Goal: Check status

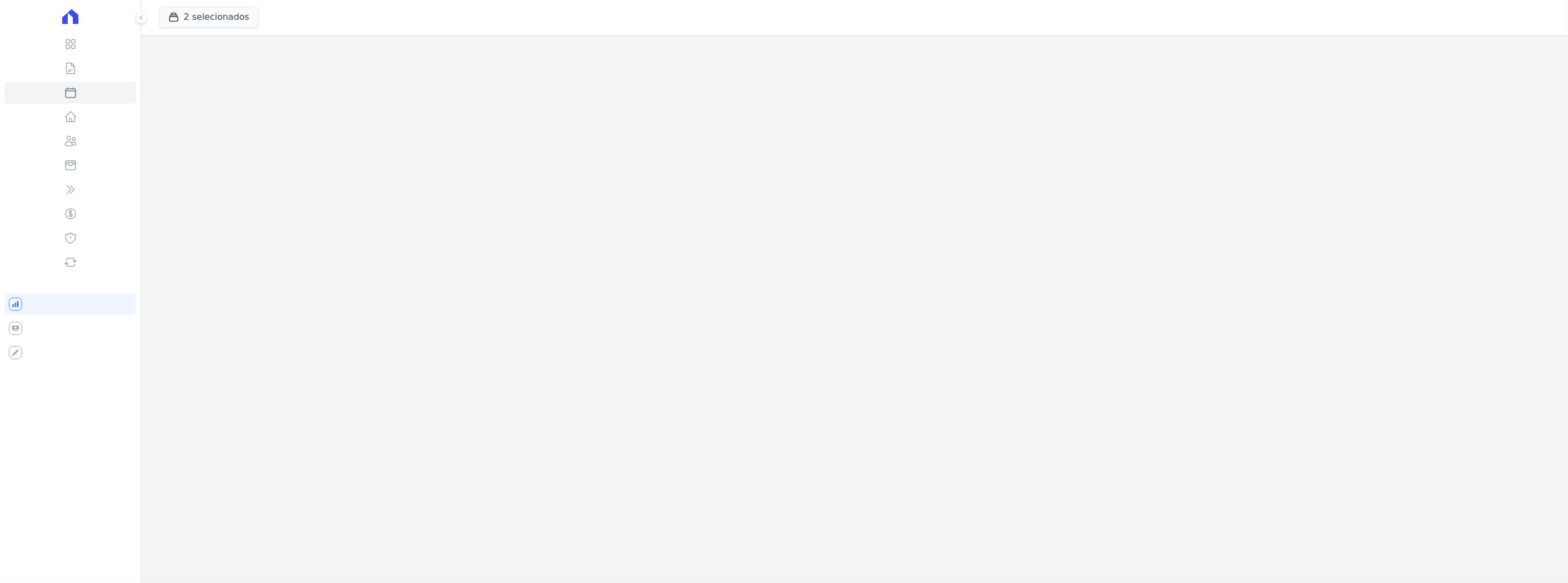
select select
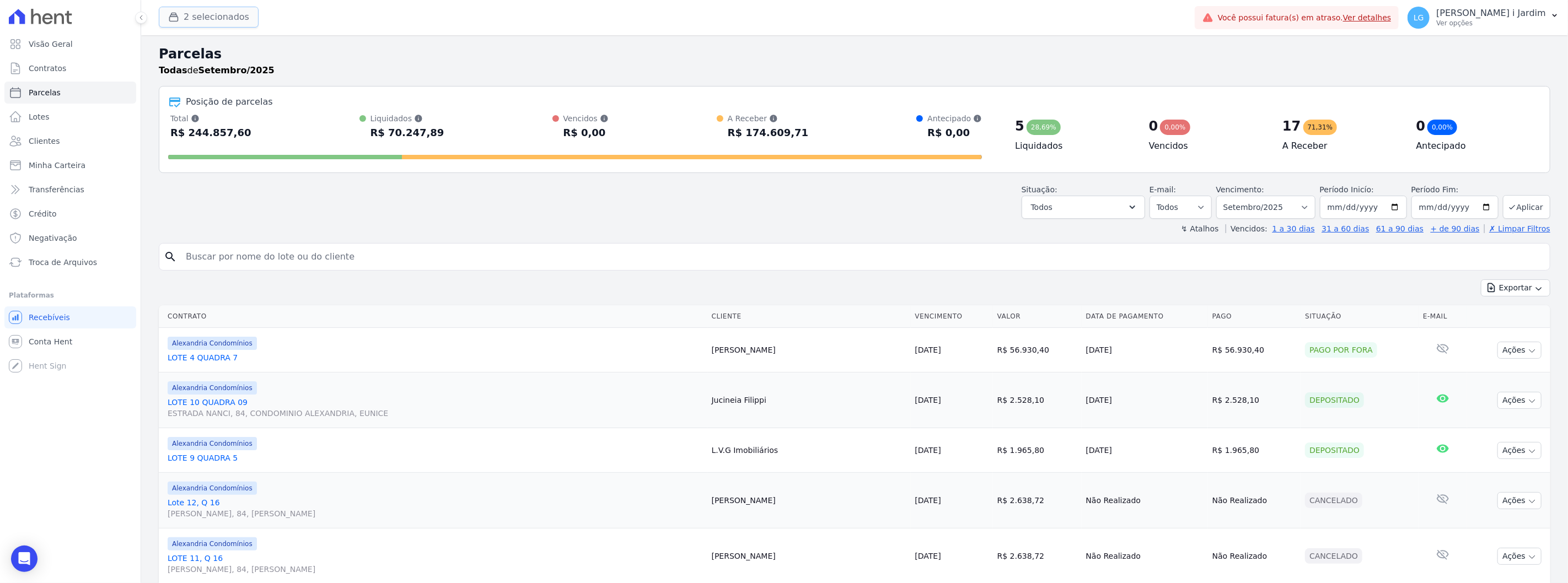
click at [218, 23] on button "2 selecionados" at bounding box center [209, 16] width 100 height 21
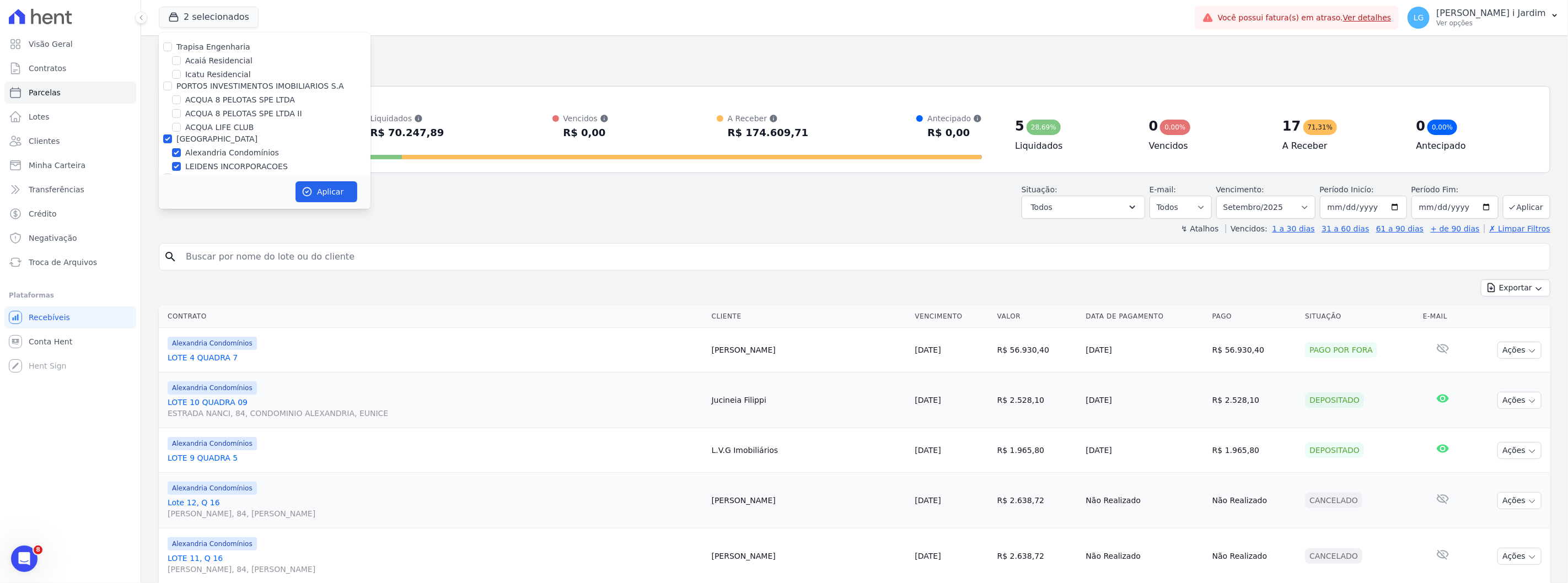
click at [463, 224] on div "↯ Atalhos Vencidos: 1 a 30 dias 31 a 60 dias 61 a 90 dias + de 90 dias ✗ Limpar…" at bounding box center [855, 229] width 1392 height 11
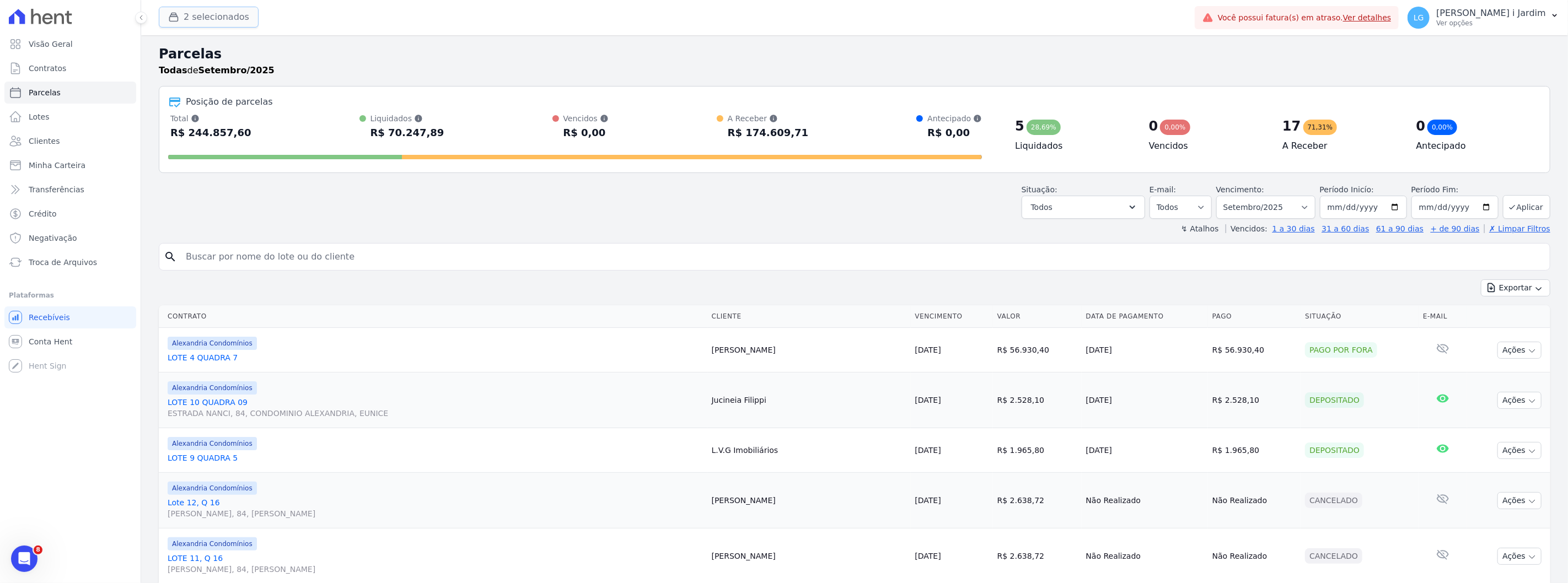
click at [224, 18] on button "2 selecionados" at bounding box center [209, 16] width 100 height 21
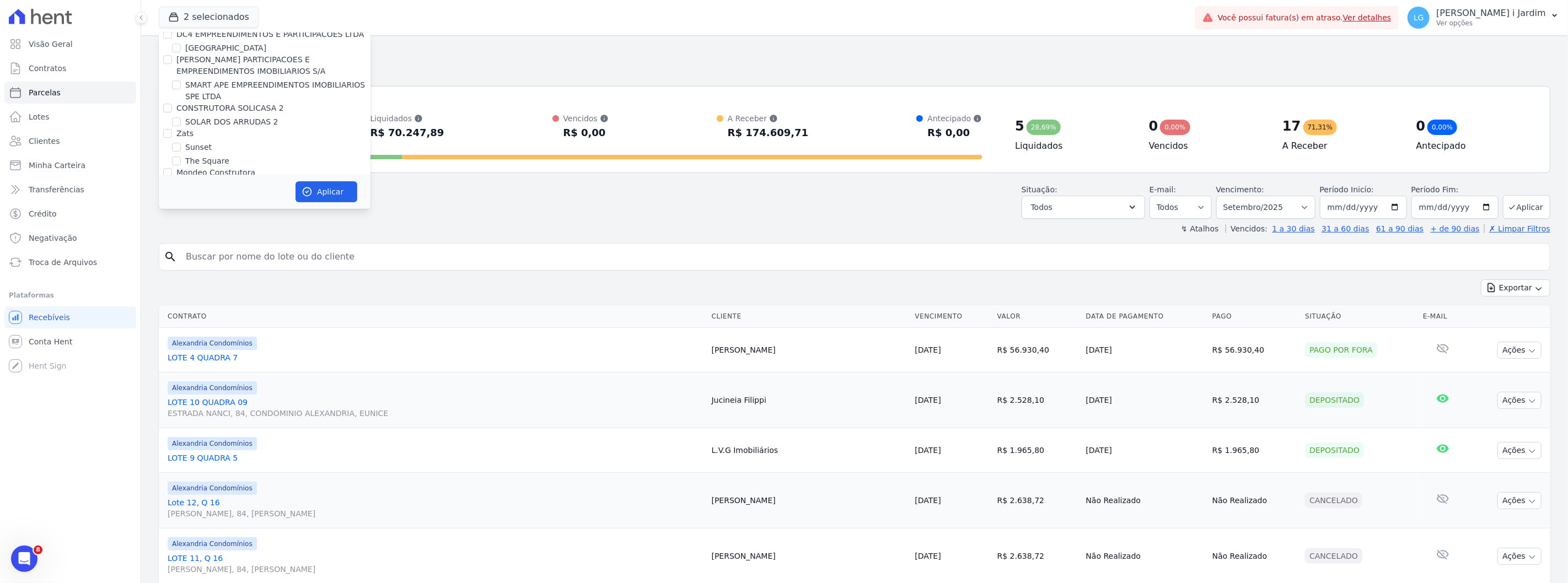
scroll to position [1199, 0]
click at [201, 194] on label "[GEOGRAPHIC_DATA]" at bounding box center [226, 199] width 81 height 12
click at [181, 195] on input "[GEOGRAPHIC_DATA]" at bounding box center [176, 199] width 9 height 9
checkbox input "true"
click at [205, 208] on label "Villa Francesa Iris" at bounding box center [219, 213] width 67 height 12
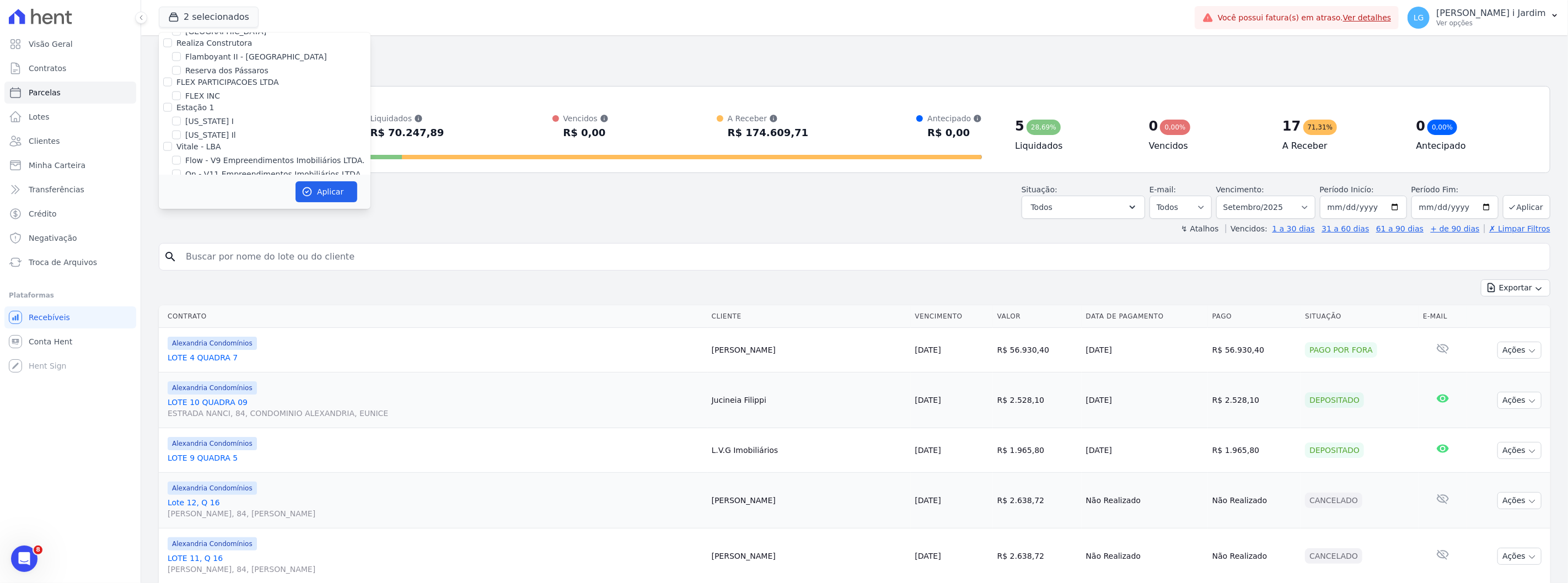
click at [181, 209] on input "Villa Francesa Iris" at bounding box center [176, 213] width 9 height 9
checkbox input "true"
click at [318, 184] on button "Aplicar" at bounding box center [326, 191] width 62 height 21
select select
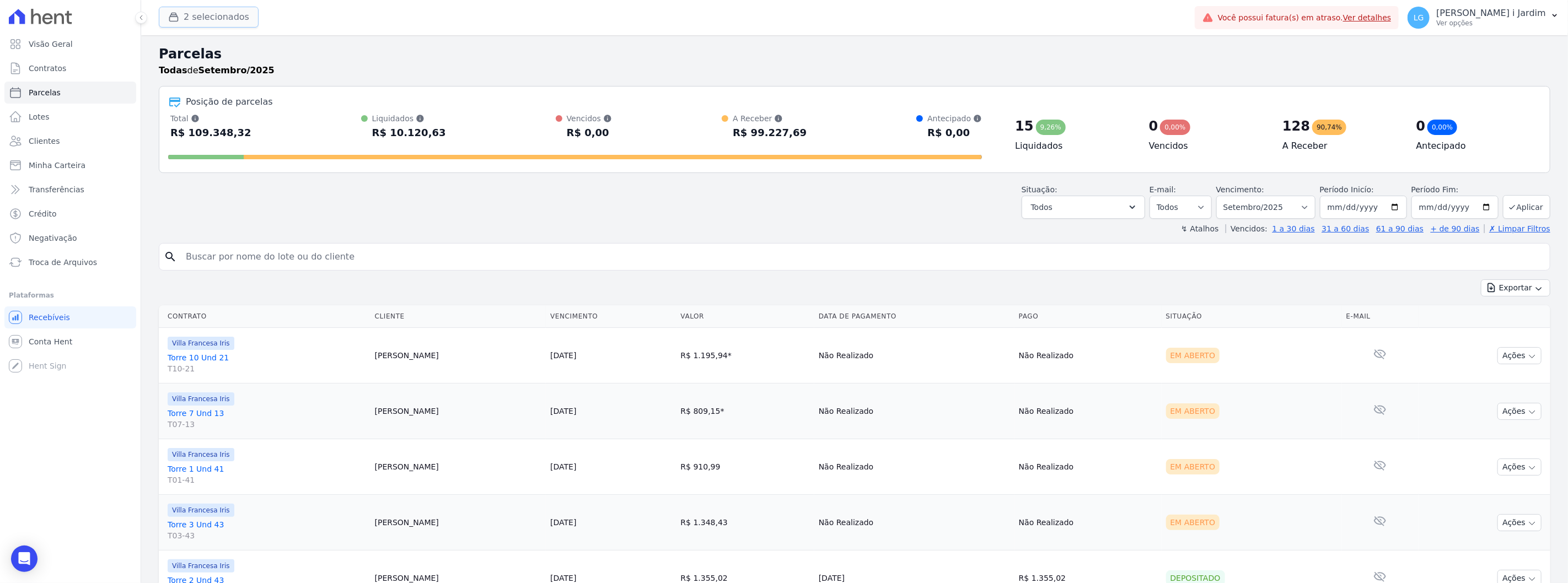
click at [235, 20] on button "2 selecionados" at bounding box center [209, 16] width 100 height 21
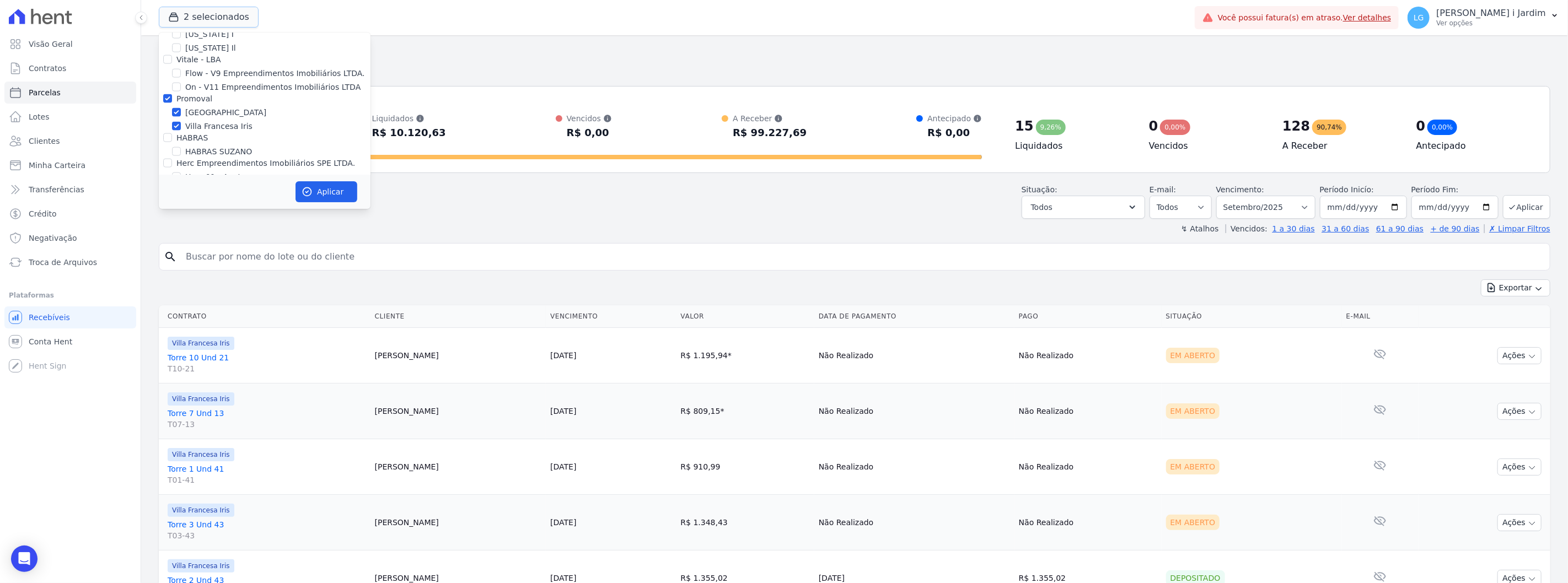
scroll to position [1225, 0]
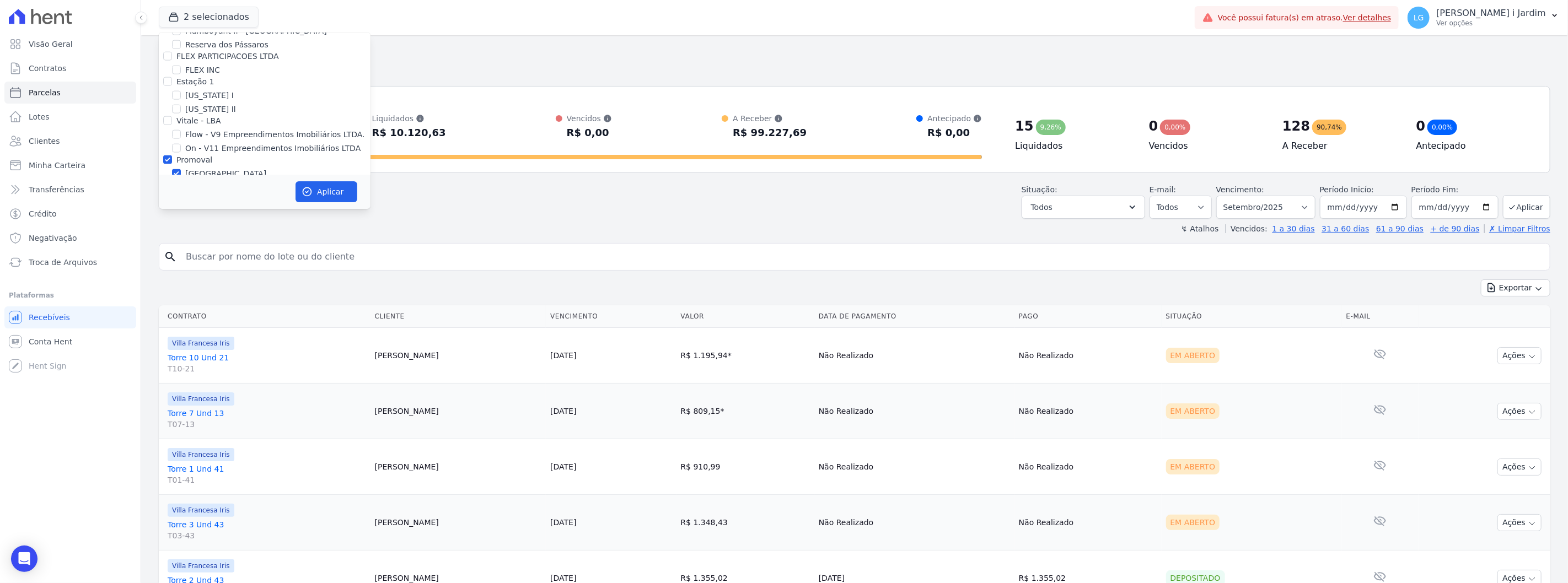
click at [190, 168] on label "[GEOGRAPHIC_DATA]" at bounding box center [226, 173] width 81 height 12
click at [181, 169] on input "[GEOGRAPHIC_DATA]" at bounding box center [176, 173] width 9 height 9
checkbox input "false"
click at [316, 193] on button "Aplicar" at bounding box center [326, 191] width 62 height 21
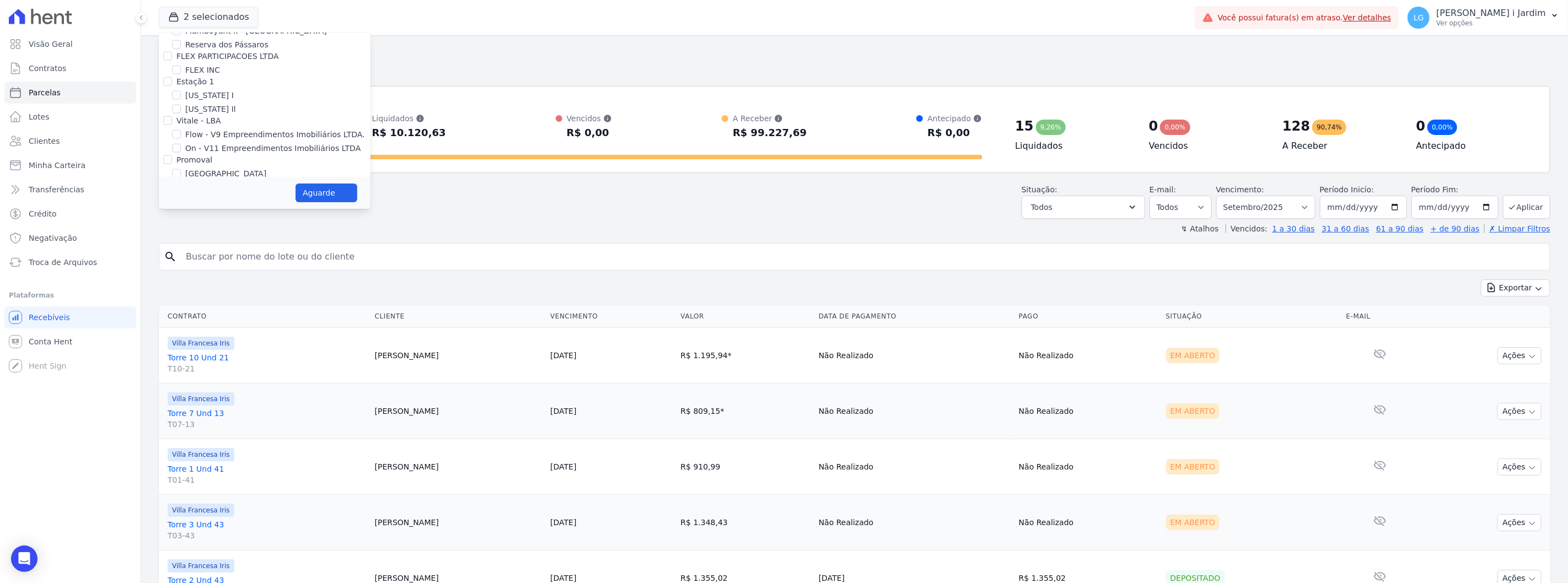
select select
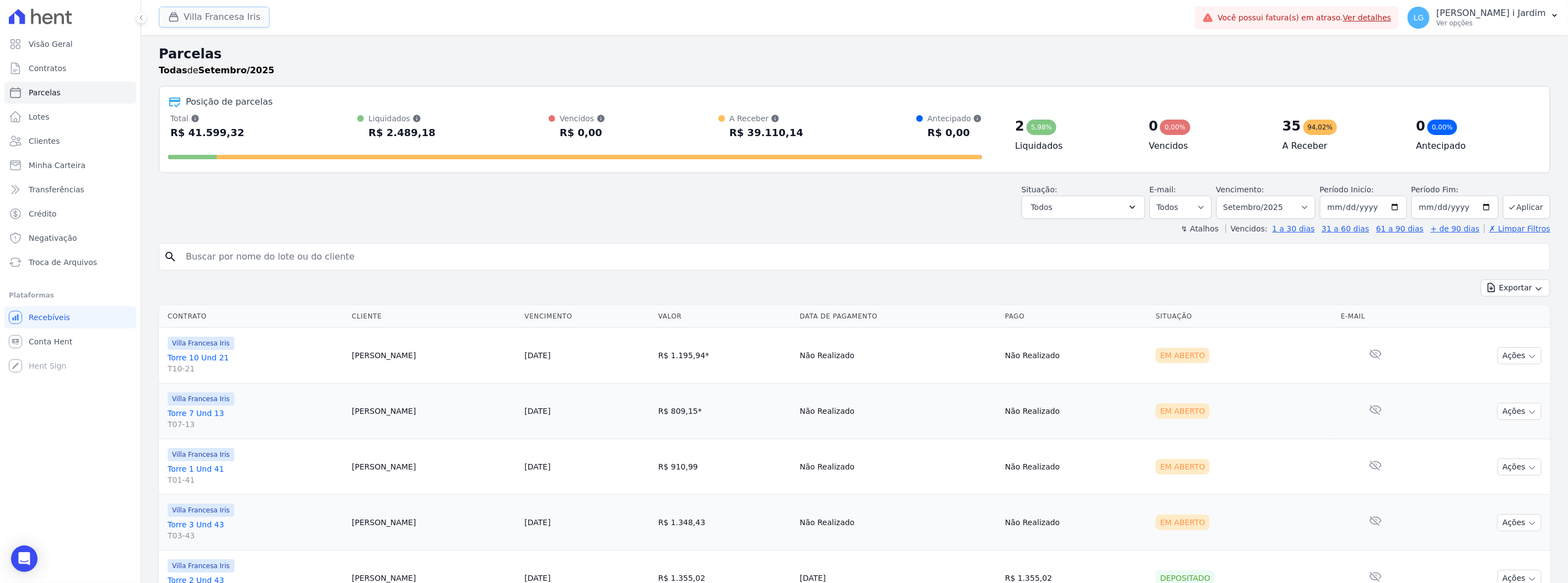
click at [180, 23] on button "Villa Francesa Iris" at bounding box center [214, 16] width 111 height 21
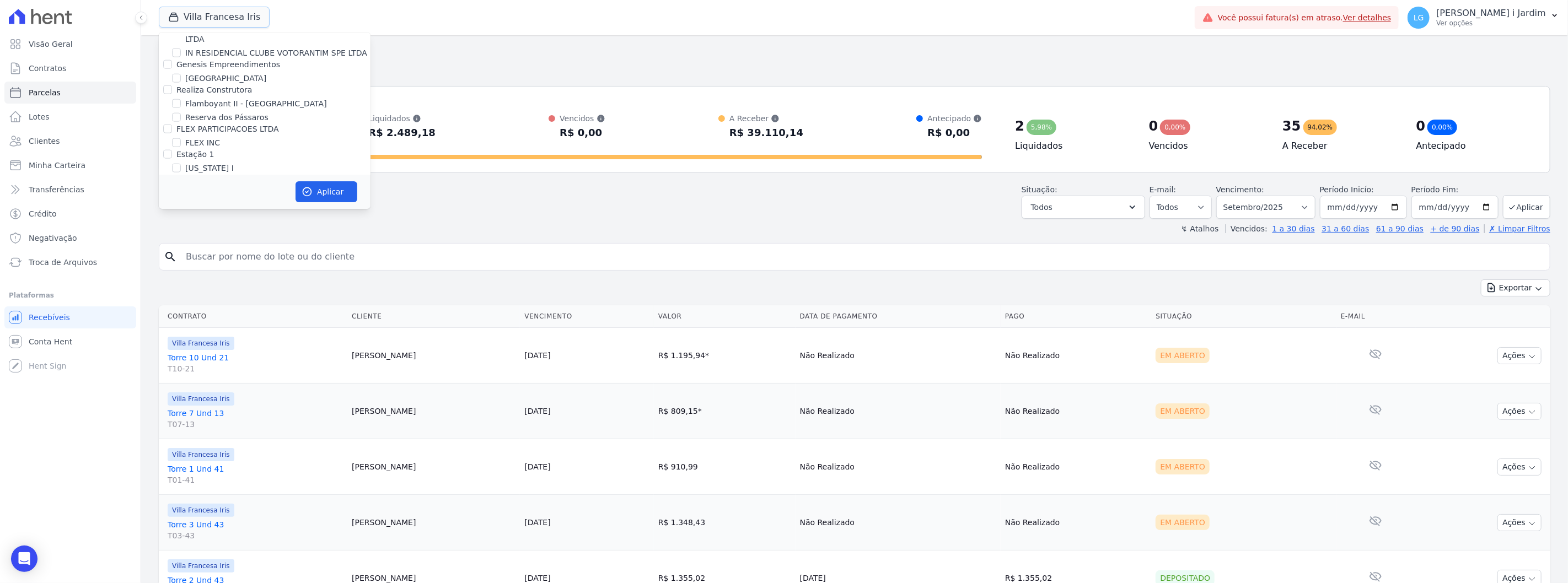
scroll to position [1163, 0]
click at [206, 243] on label "Villa Francesa Iris" at bounding box center [219, 249] width 67 height 12
click at [181, 244] on input "Villa Francesa Iris" at bounding box center [176, 248] width 9 height 9
checkbox input "false"
click at [196, 229] on label "[GEOGRAPHIC_DATA]" at bounding box center [226, 234] width 81 height 12
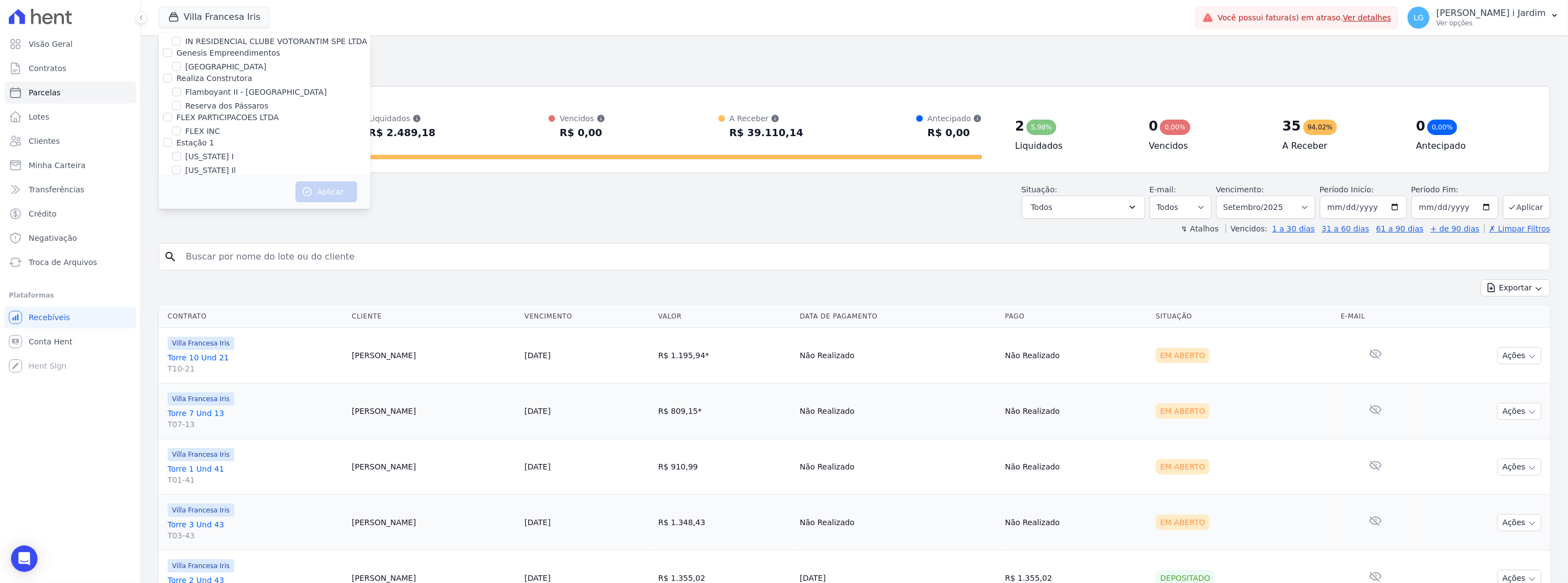
click at [181, 231] on input "[GEOGRAPHIC_DATA]" at bounding box center [176, 234] width 9 height 9
checkbox input "true"
click at [328, 190] on button "Aplicar" at bounding box center [326, 191] width 62 height 21
select select
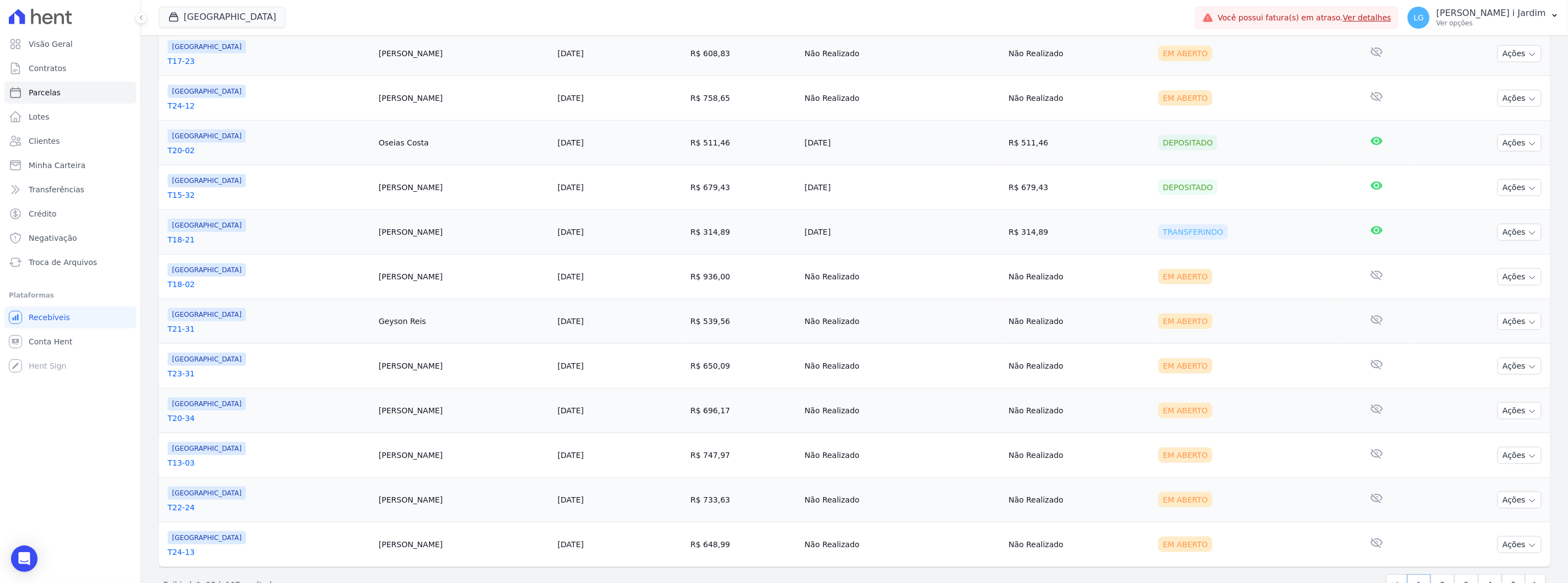
scroll to position [910, 0]
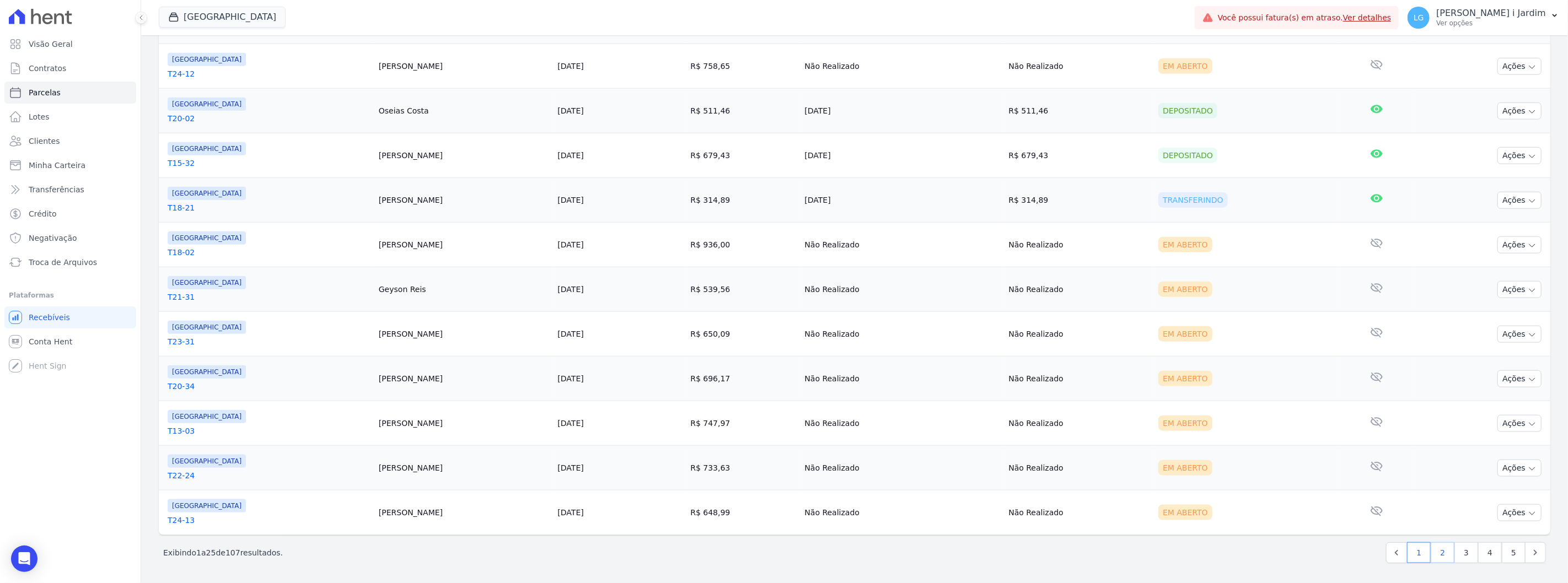
click at [1442, 552] on link "2" at bounding box center [1443, 553] width 23 height 21
select select
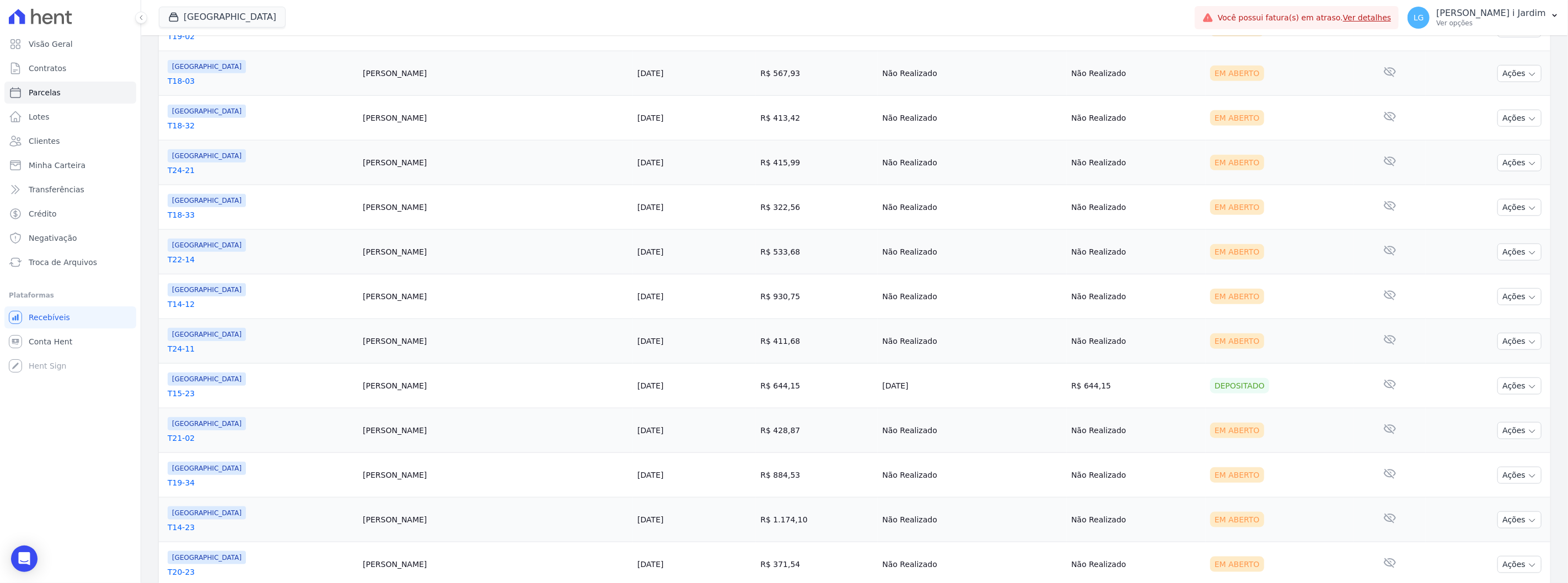
scroll to position [910, 0]
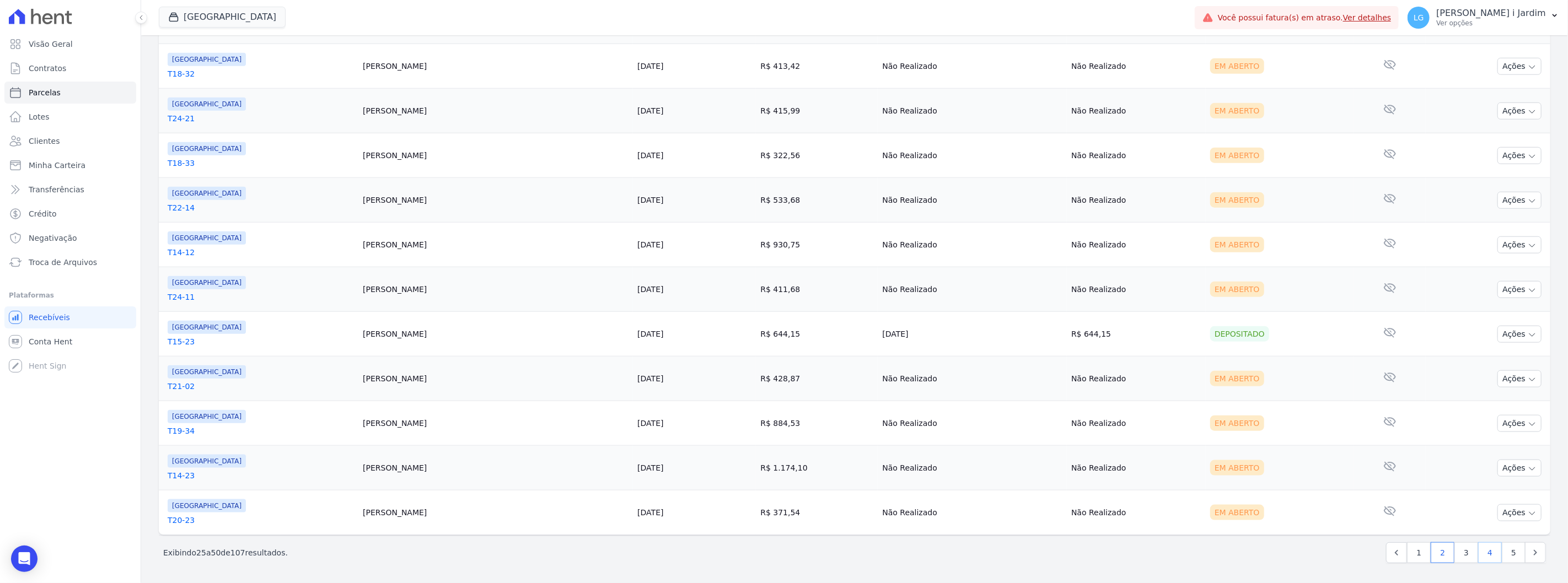
click at [1482, 554] on link "4" at bounding box center [1490, 553] width 23 height 21
select select
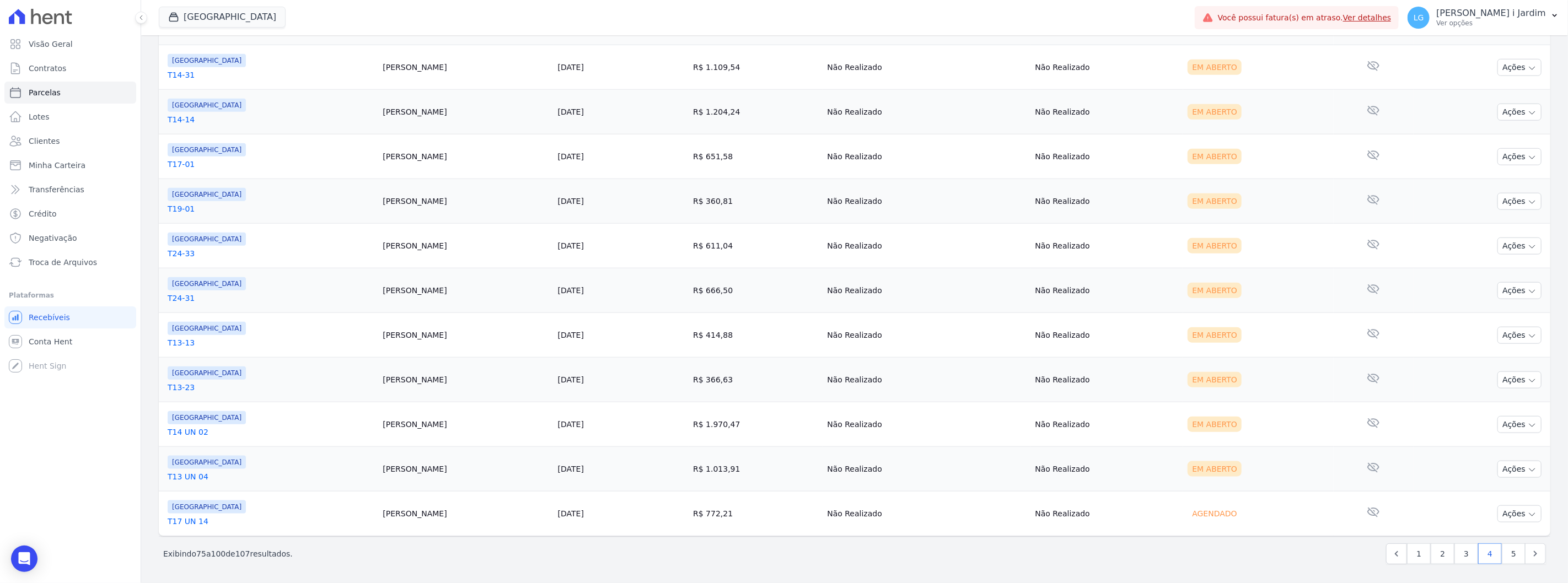
scroll to position [910, 0]
click at [1506, 550] on link "5" at bounding box center [1514, 553] width 23 height 21
select select
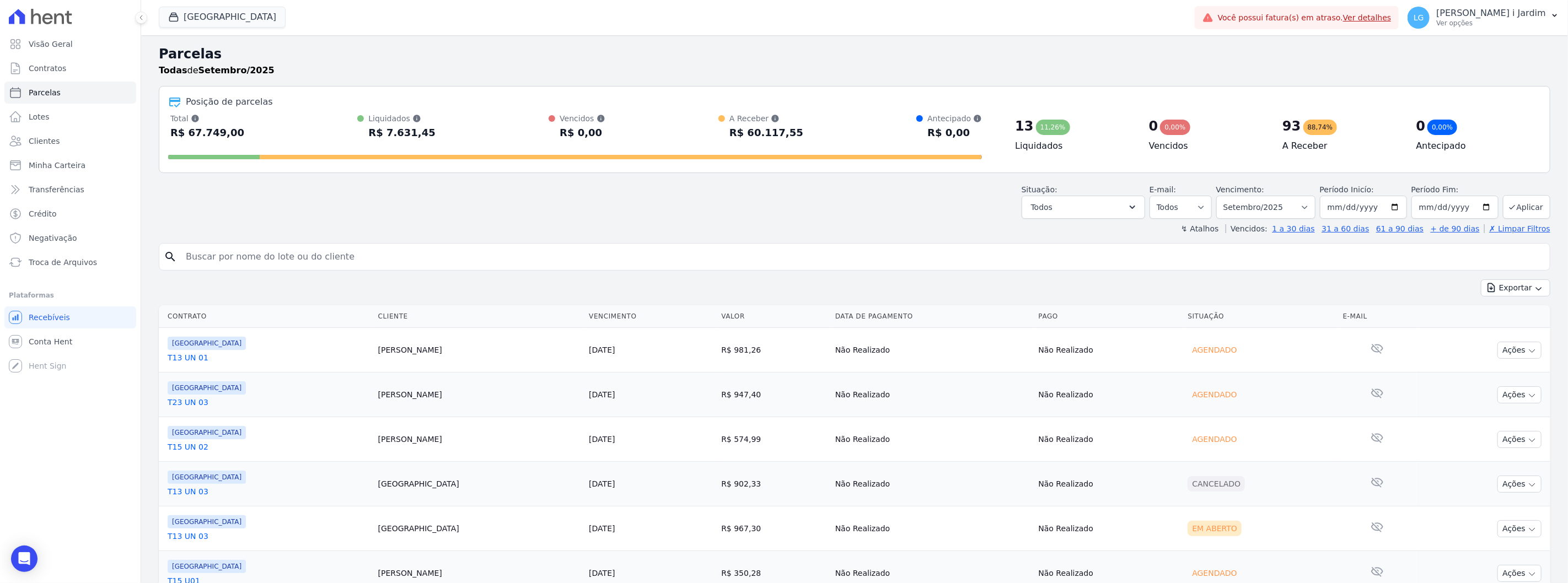
click at [181, 362] on link "T13 UN 01" at bounding box center [268, 358] width 202 height 11
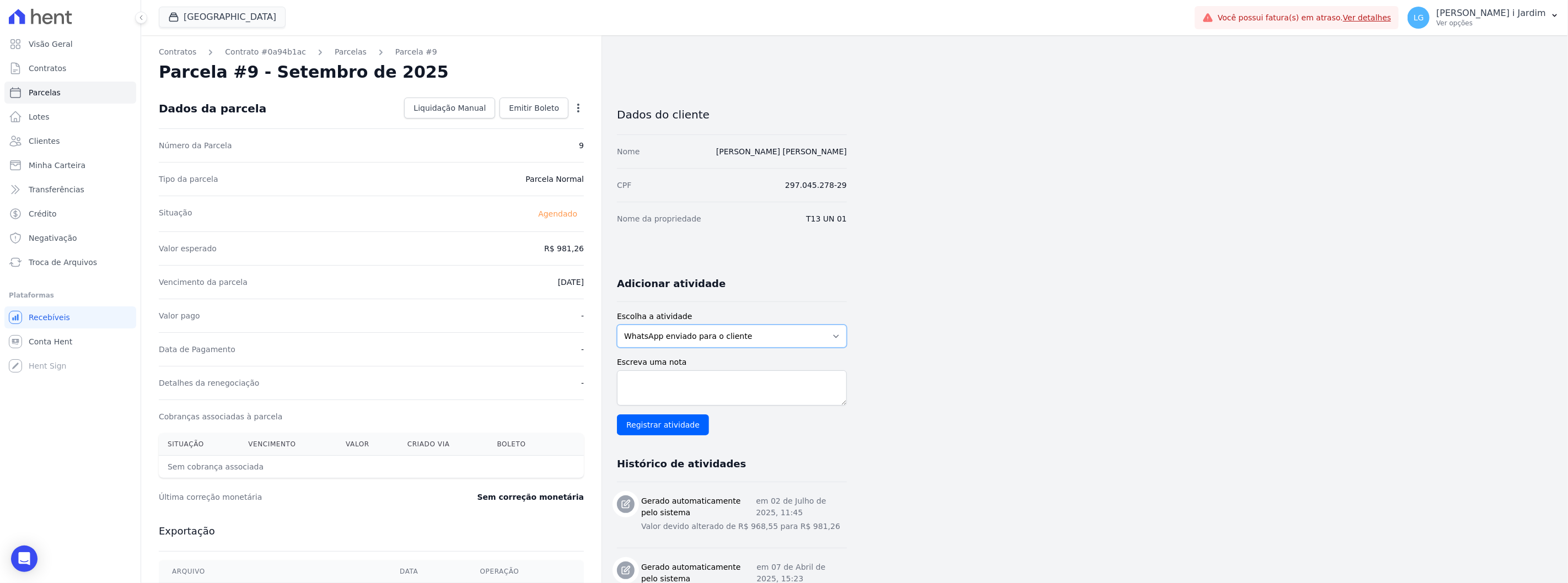
click at [763, 340] on select "WhatsApp enviado para o cliente Adicionar um comentário Ligação feita para o cl…" at bounding box center [732, 336] width 230 height 23
click at [617, 324] on select "WhatsApp enviado para o cliente Adicionar um comentário Ligação feita para o cl…" at bounding box center [732, 336] width 230 height 23
click at [985, 317] on div "Contratos Contrato #0a94b1ac [GEOGRAPHIC_DATA] Parcela #9 [GEOGRAPHIC_DATA] #9 …" at bounding box center [845, 389] width 1409 height 709
drag, startPoint x: 223, startPoint y: 80, endPoint x: 417, endPoint y: 58, distance: 195.2
click at [417, 58] on div "Contratos Contrato #0a94b1ac [GEOGRAPHIC_DATA] Parcela #9 [GEOGRAPHIC_DATA] #9 …" at bounding box center [371, 389] width 461 height 709
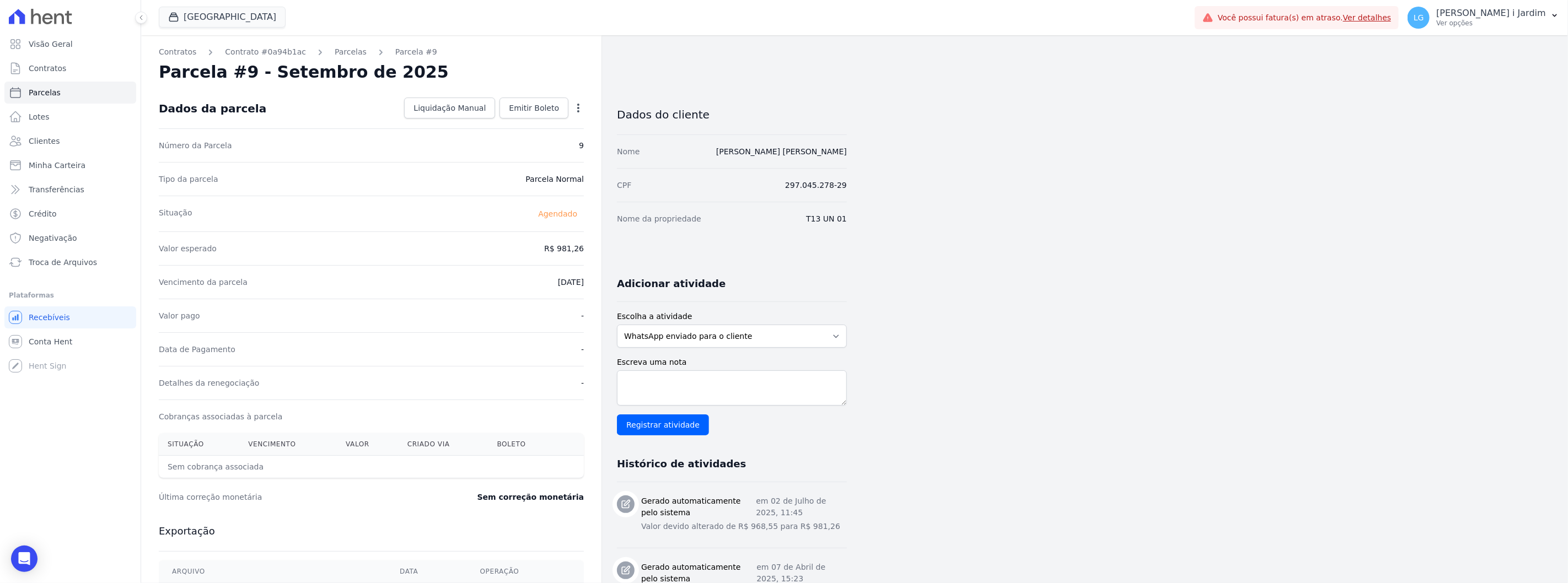
click at [423, 73] on div "Parcela #9 - Setembro de 2025" at bounding box center [371, 72] width 425 height 20
drag, startPoint x: 423, startPoint y: 73, endPoint x: 395, endPoint y: 73, distance: 28.0
click at [395, 73] on div "Parcela #9 - Setembro de 2025" at bounding box center [371, 72] width 425 height 20
click at [447, 70] on div "Parcela #9 - Setembro de 2025" at bounding box center [371, 72] width 425 height 20
click at [23, 46] on link "Visão Geral" at bounding box center [70, 44] width 132 height 22
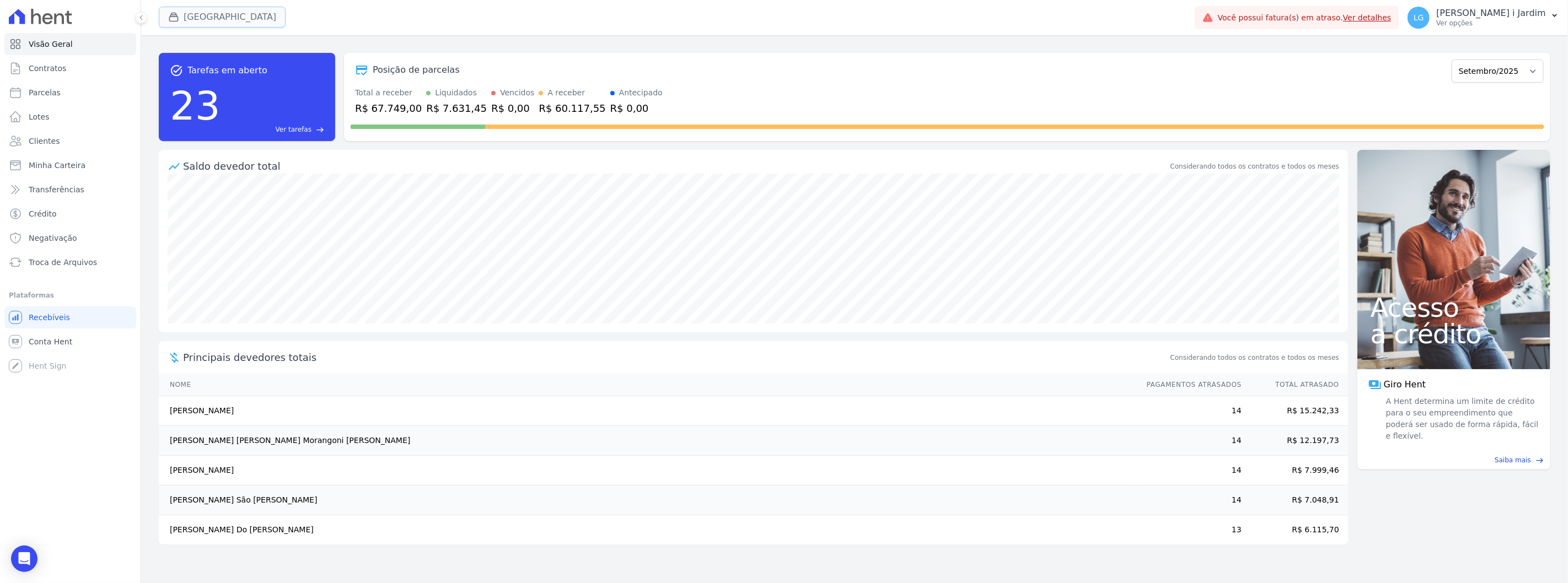
click at [171, 17] on icon "button" at bounding box center [174, 17] width 11 height 11
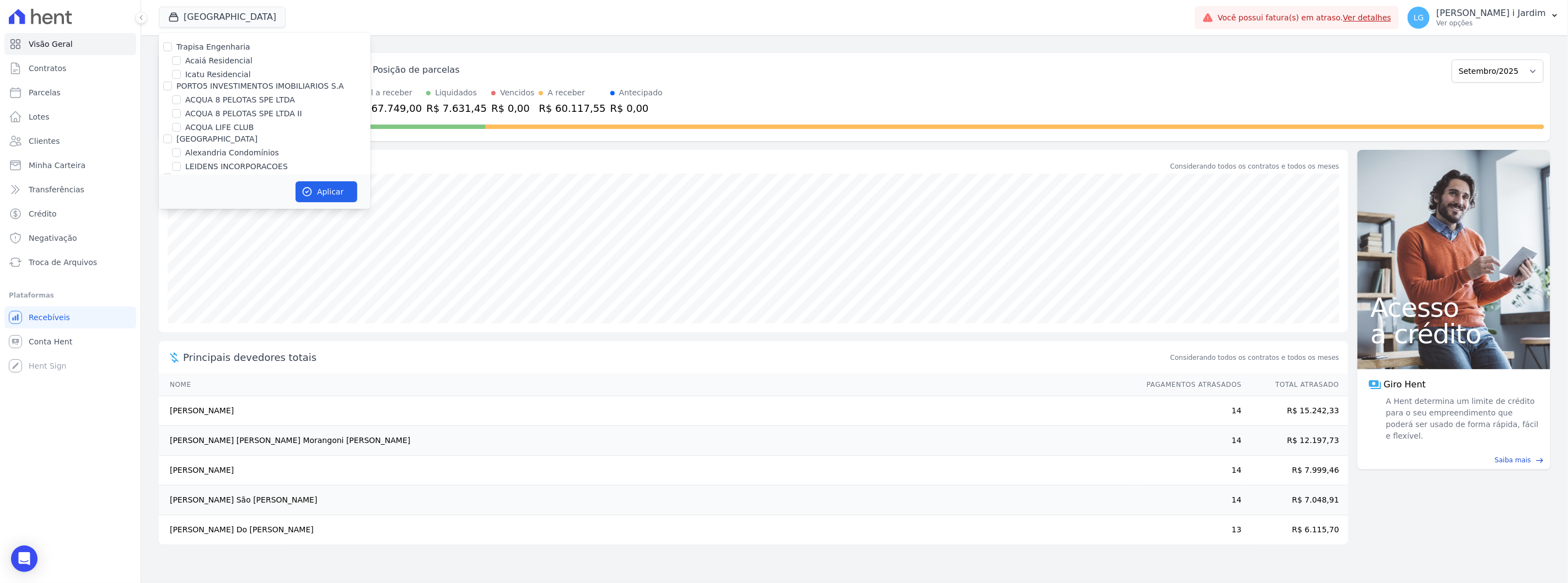
scroll to position [1726, 0]
click at [225, 191] on label "Mugango - Viva Iguaçu" at bounding box center [229, 197] width 88 height 12
click at [181, 193] on input "Mugango - Viva Iguaçu" at bounding box center [176, 197] width 9 height 9
checkbox input "true"
click at [307, 184] on button "Aplicar" at bounding box center [326, 191] width 62 height 21
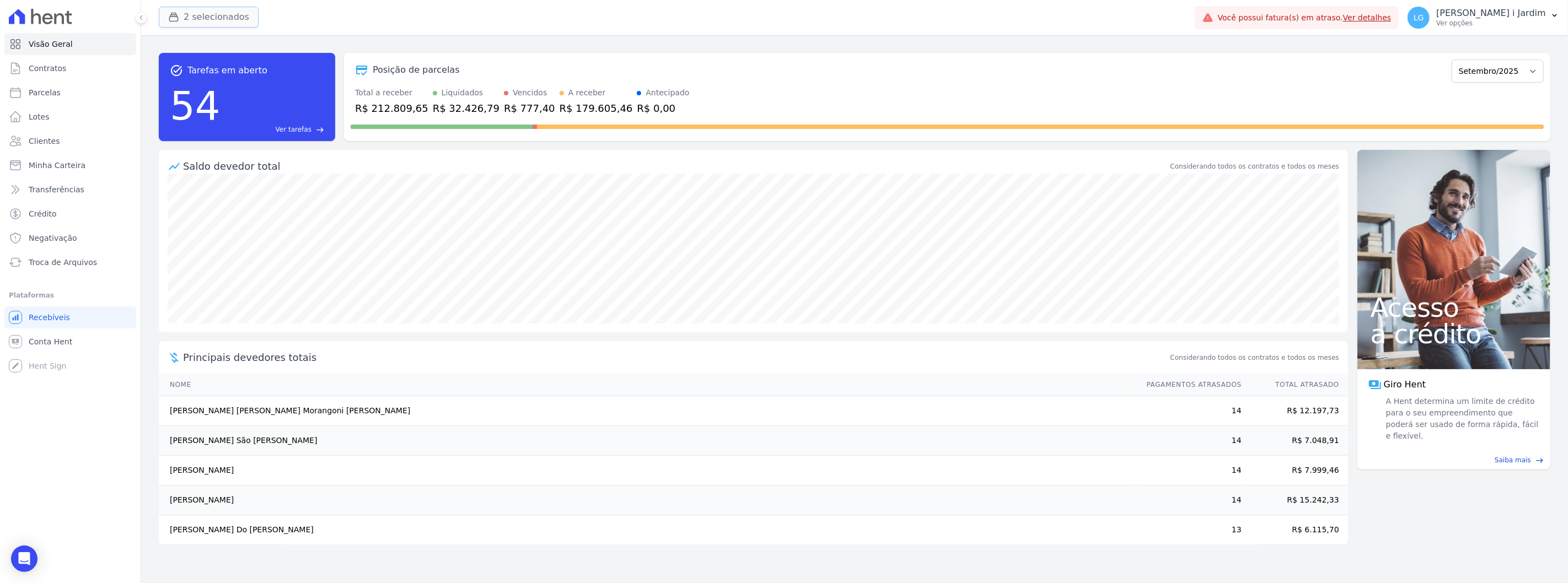
click at [188, 18] on button "2 selecionados" at bounding box center [209, 16] width 100 height 21
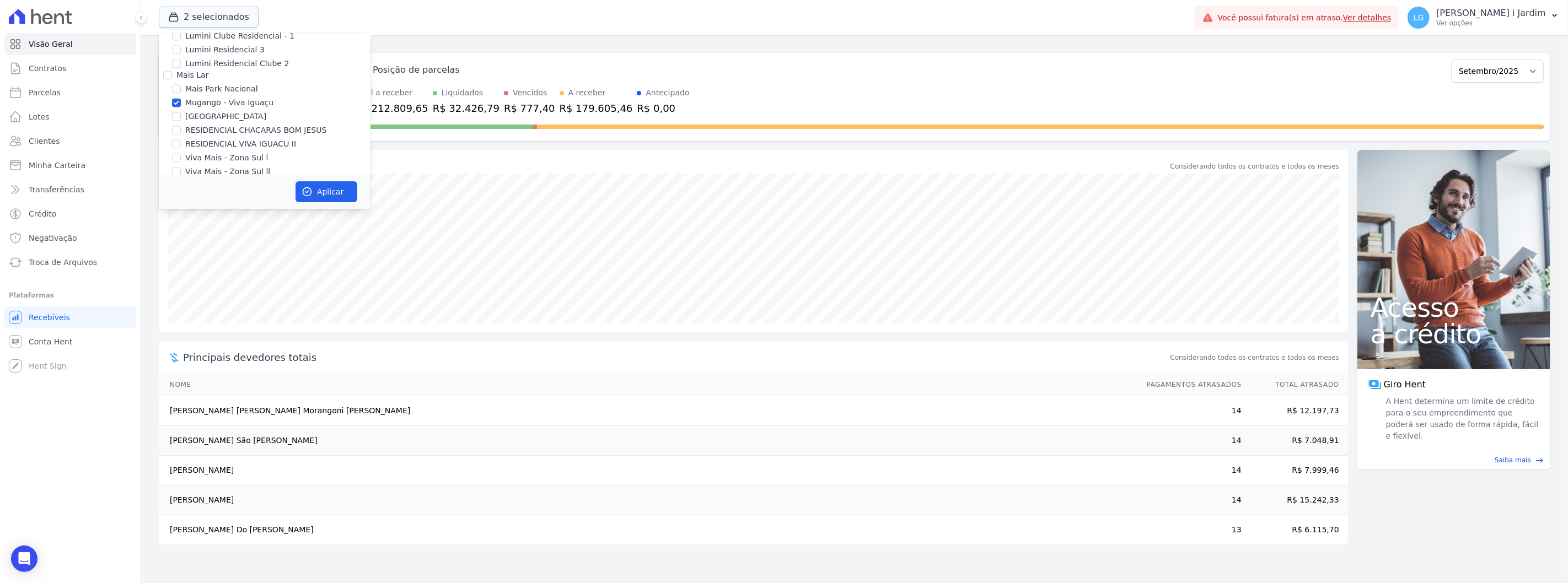
scroll to position [1776, 0]
click at [238, 141] on label "Mugango - Viva Iguaçu" at bounding box center [229, 147] width 88 height 12
click at [181, 143] on input "Mugango - Viva Iguaçu" at bounding box center [176, 147] width 9 height 9
checkbox input "false"
click at [318, 189] on button "Aplicar" at bounding box center [326, 191] width 62 height 21
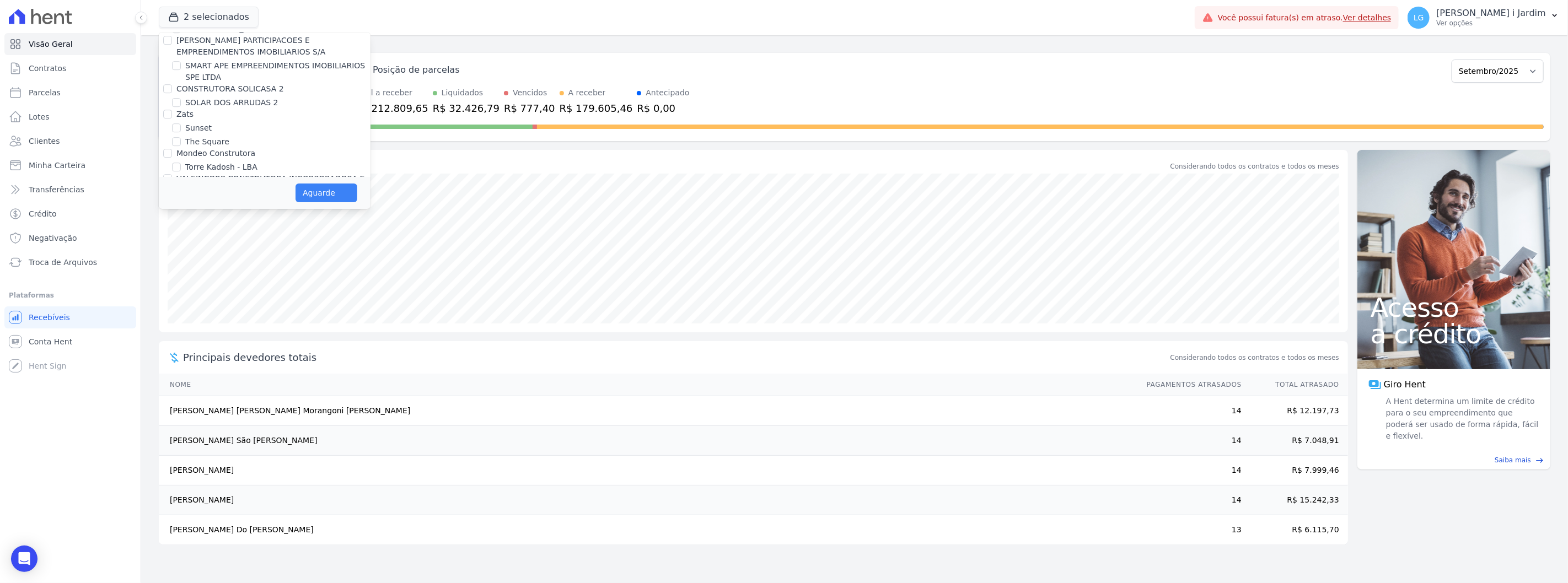
scroll to position [2833, 0]
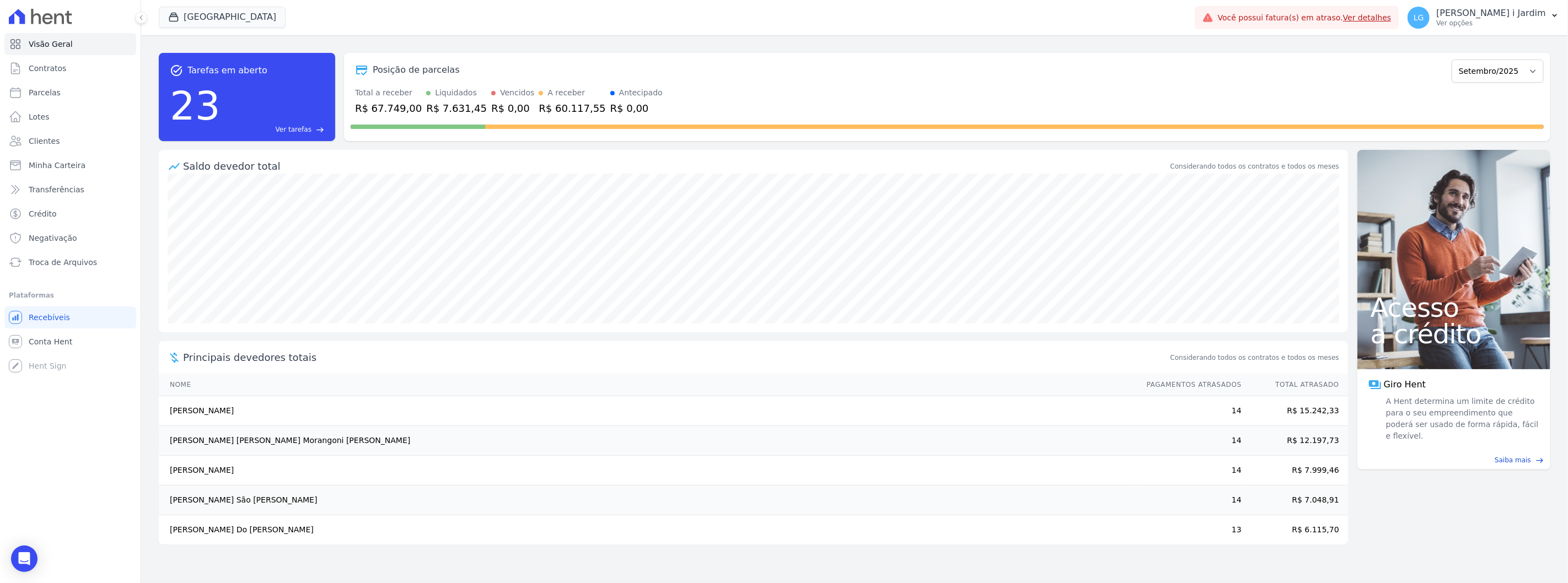
click at [466, 163] on div "Saldo devedor total" at bounding box center [676, 166] width 985 height 15
click at [194, 10] on button "[GEOGRAPHIC_DATA]" at bounding box center [222, 16] width 127 height 21
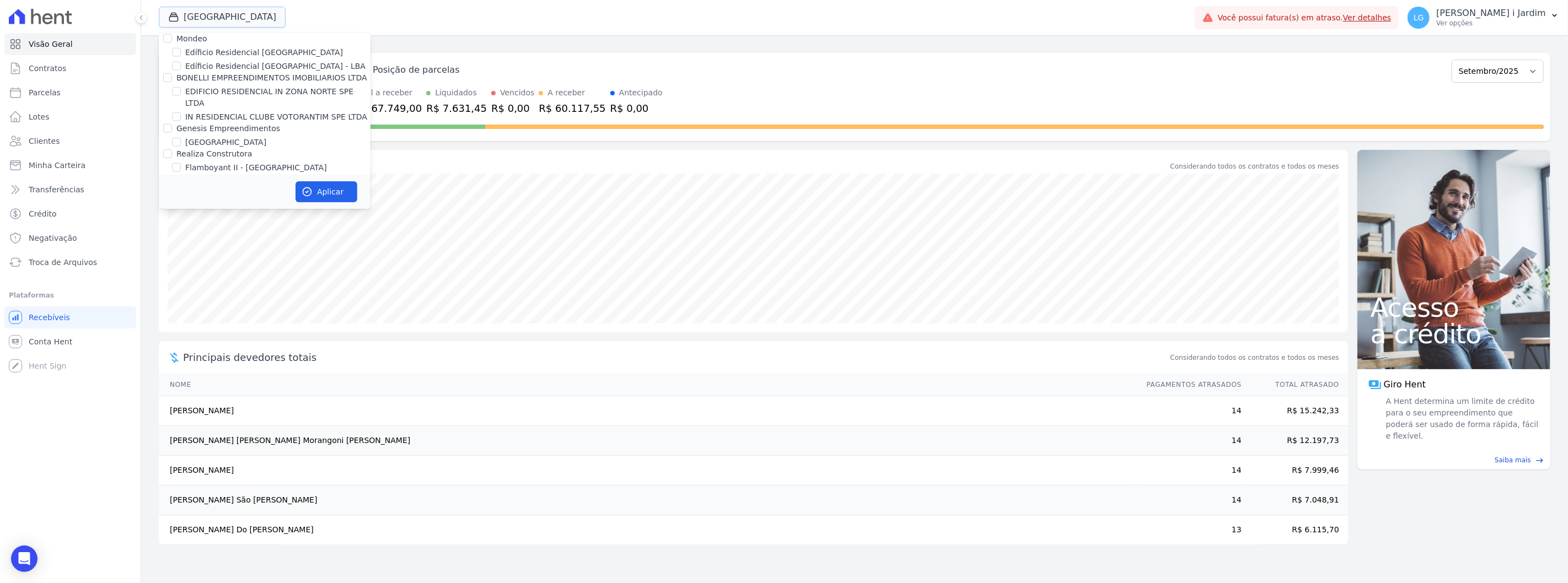
scroll to position [1225, 0]
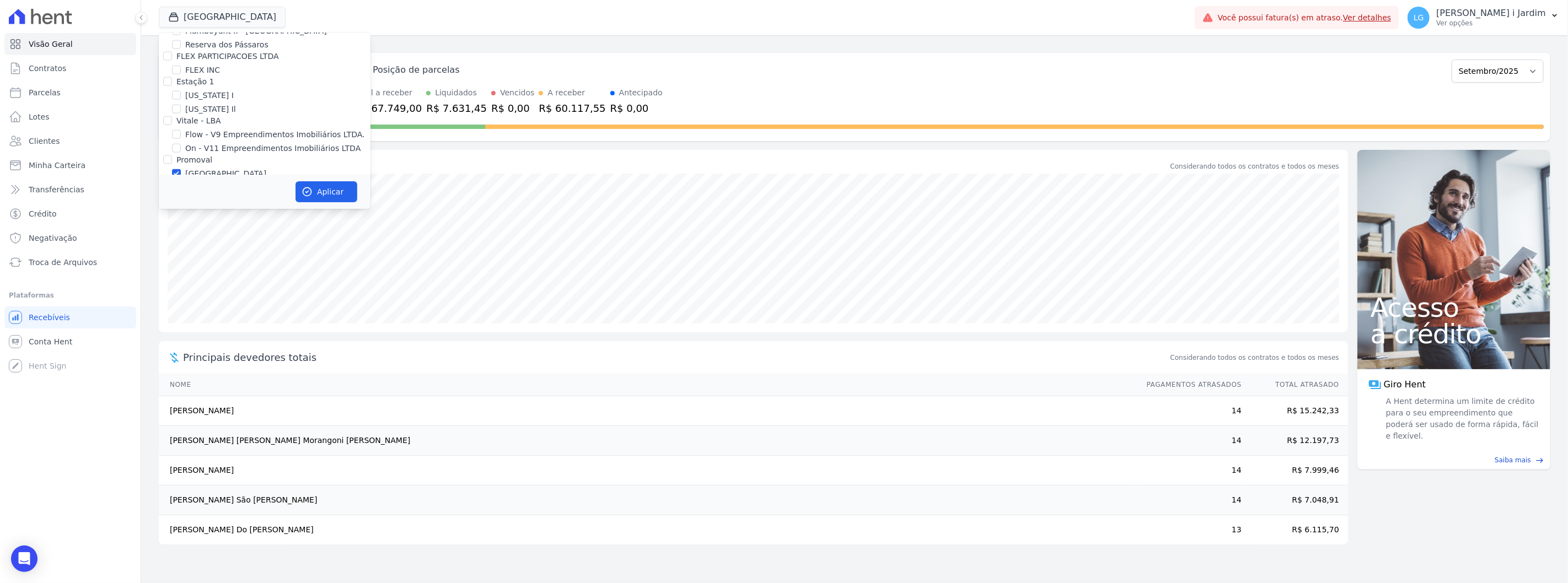
click at [207, 168] on div "[GEOGRAPHIC_DATA]" at bounding box center [264, 173] width 212 height 12
click at [203, 168] on label "[GEOGRAPHIC_DATA]" at bounding box center [226, 173] width 81 height 12
click at [181, 169] on input "[GEOGRAPHIC_DATA]" at bounding box center [176, 173] width 9 height 9
checkbox input "false"
click at [205, 182] on label "Villa Francesa Iris" at bounding box center [219, 188] width 67 height 12
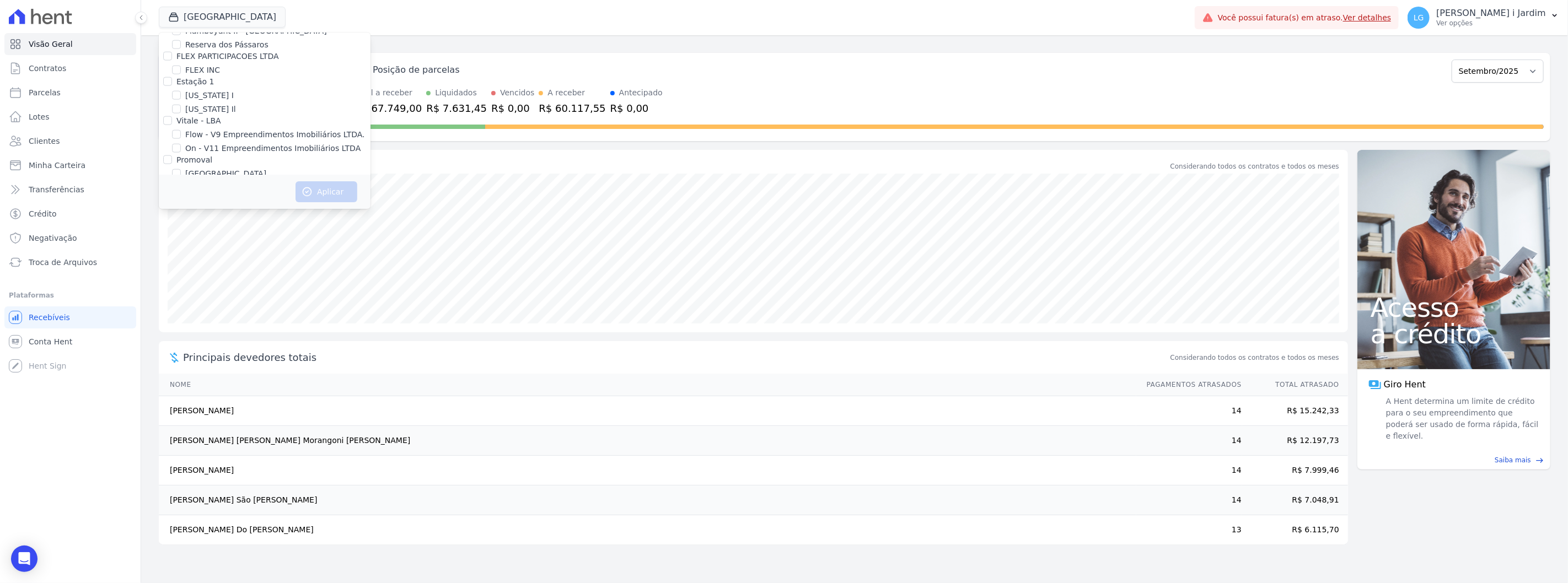
click at [181, 183] on input "Villa Francesa Iris" at bounding box center [176, 187] width 9 height 9
checkbox input "true"
click at [322, 197] on button "Aplicar" at bounding box center [326, 191] width 62 height 21
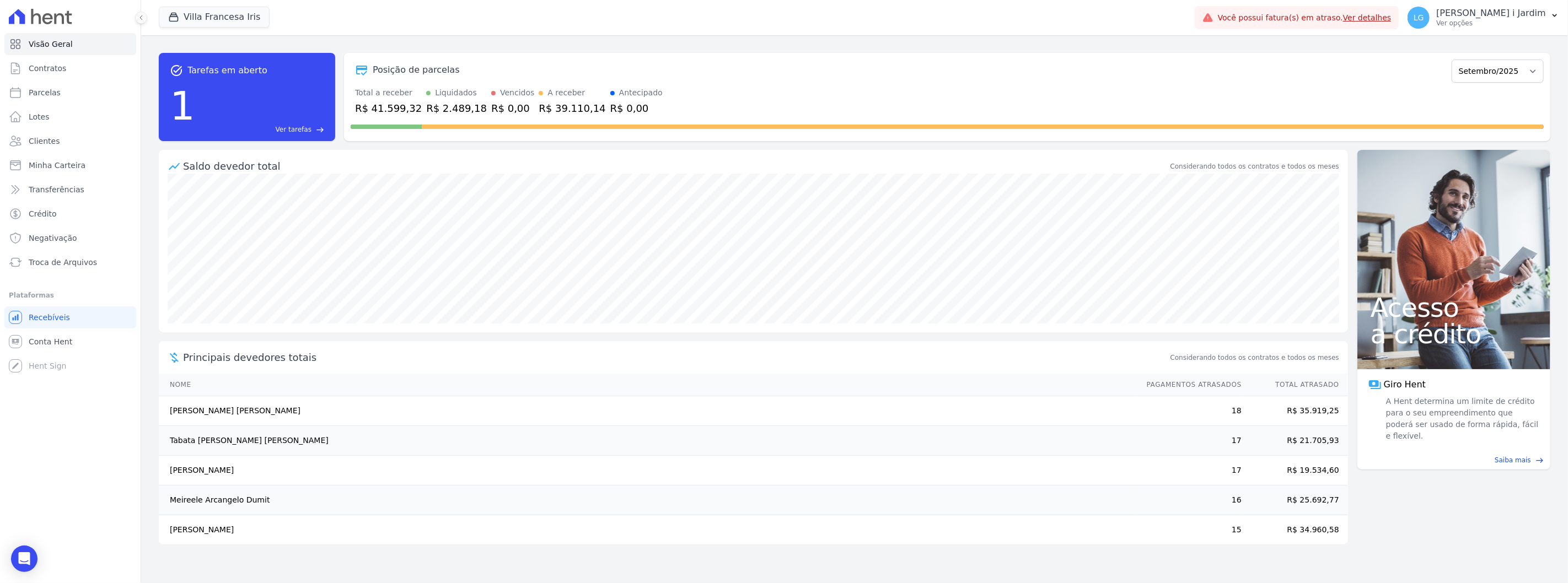
click at [442, 111] on div "R$ 2.489,18" at bounding box center [457, 108] width 61 height 15
click at [502, 152] on div "Saldo devedor total Considerando todos os contratos e todos os meses" at bounding box center [753, 162] width 1189 height 23
drag, startPoint x: 489, startPoint y: 155, endPoint x: 468, endPoint y: 140, distance: 25.8
click at [487, 154] on div "Saldo devedor total Considerando todos os contratos e todos os meses" at bounding box center [753, 162] width 1189 height 23
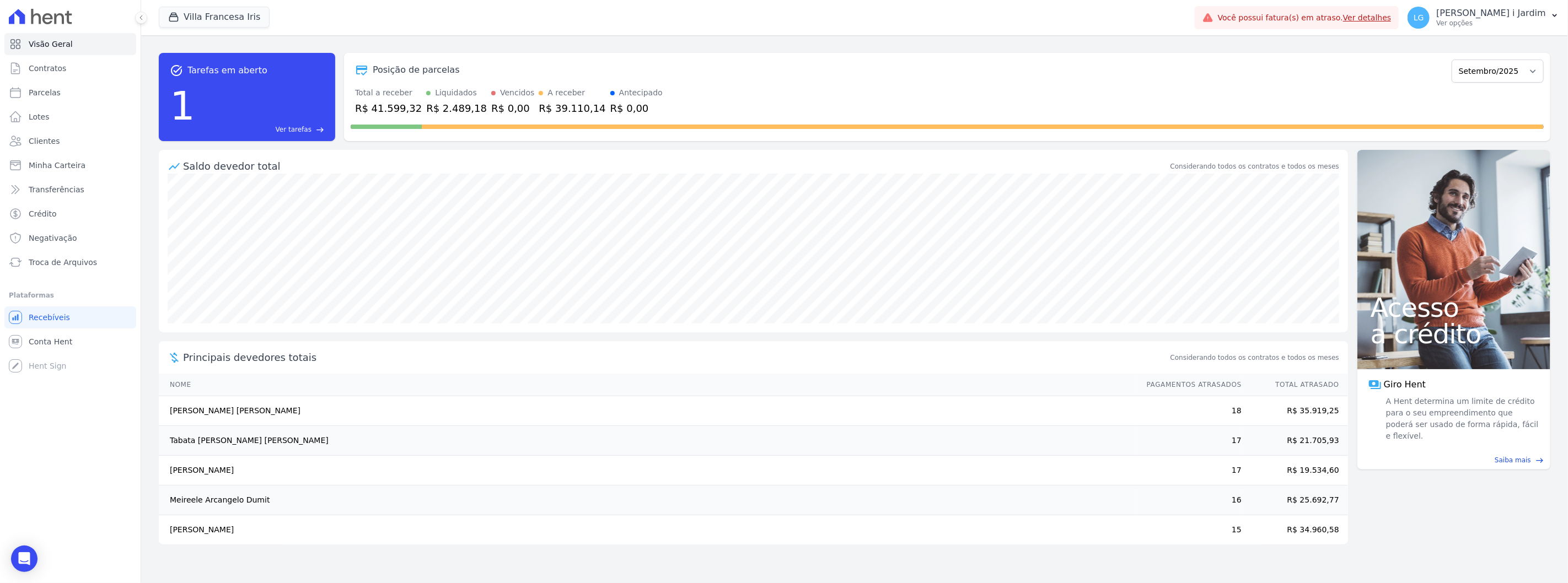
click at [434, 106] on div "R$ 2.489,18" at bounding box center [457, 108] width 61 height 15
click at [433, 106] on div "R$ 2.489,18" at bounding box center [457, 108] width 61 height 15
click at [447, 141] on div "Posição de parcelas Setembro/2023 Outubro/2023 Novembro/2023 Dezembro/[GEOGRAPH…" at bounding box center [947, 97] width 1207 height 88
click at [611, 110] on div "R$ 0,00" at bounding box center [637, 108] width 52 height 15
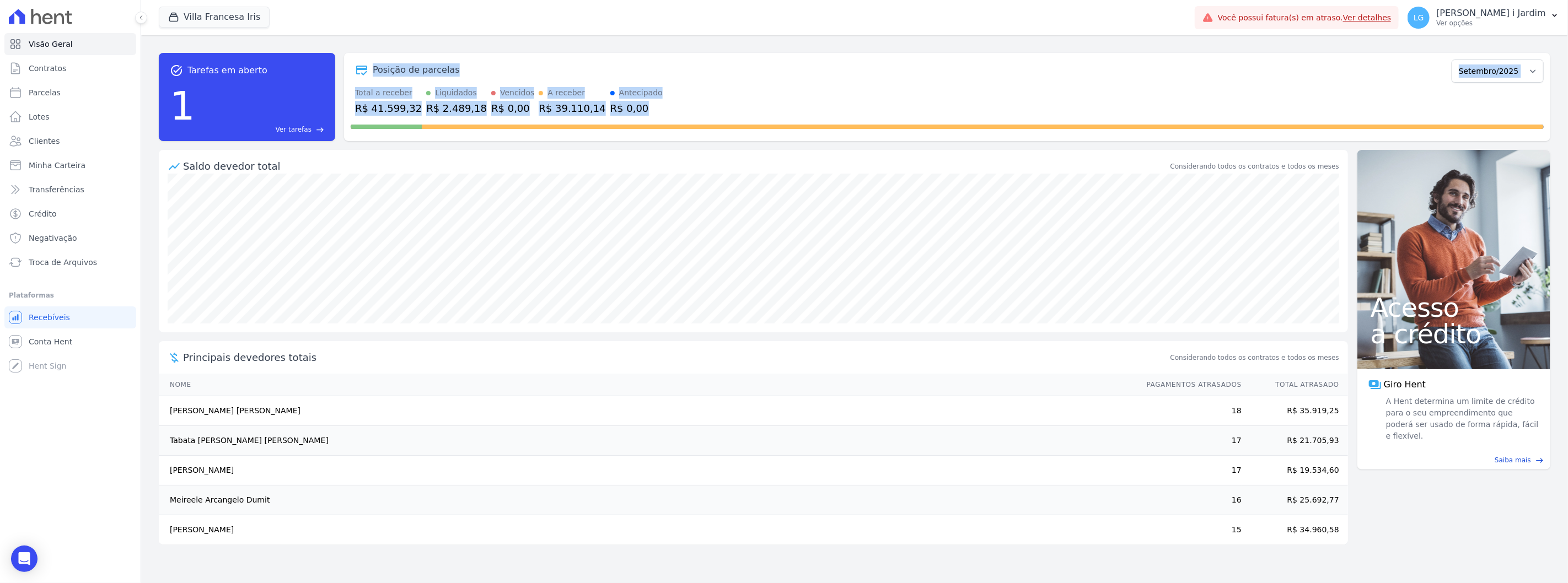
drag, startPoint x: 611, startPoint y: 112, endPoint x: 339, endPoint y: 81, distance: 273.8
click at [339, 81] on div "task_alt Tarefas em aberto 1 Ver tarefas east Posição de parcelas Setembro/2023…" at bounding box center [855, 97] width 1392 height 88
click at [340, 80] on div "task_alt Tarefas em aberto 1 Ver tarefas east Posição de parcelas Setembro/2023…" at bounding box center [855, 97] width 1392 height 88
click at [344, 77] on div "Posição de parcelas Setembro/2023 Outubro/2023 Novembro/2023 Dezembro/[GEOGRAPH…" at bounding box center [947, 97] width 1207 height 88
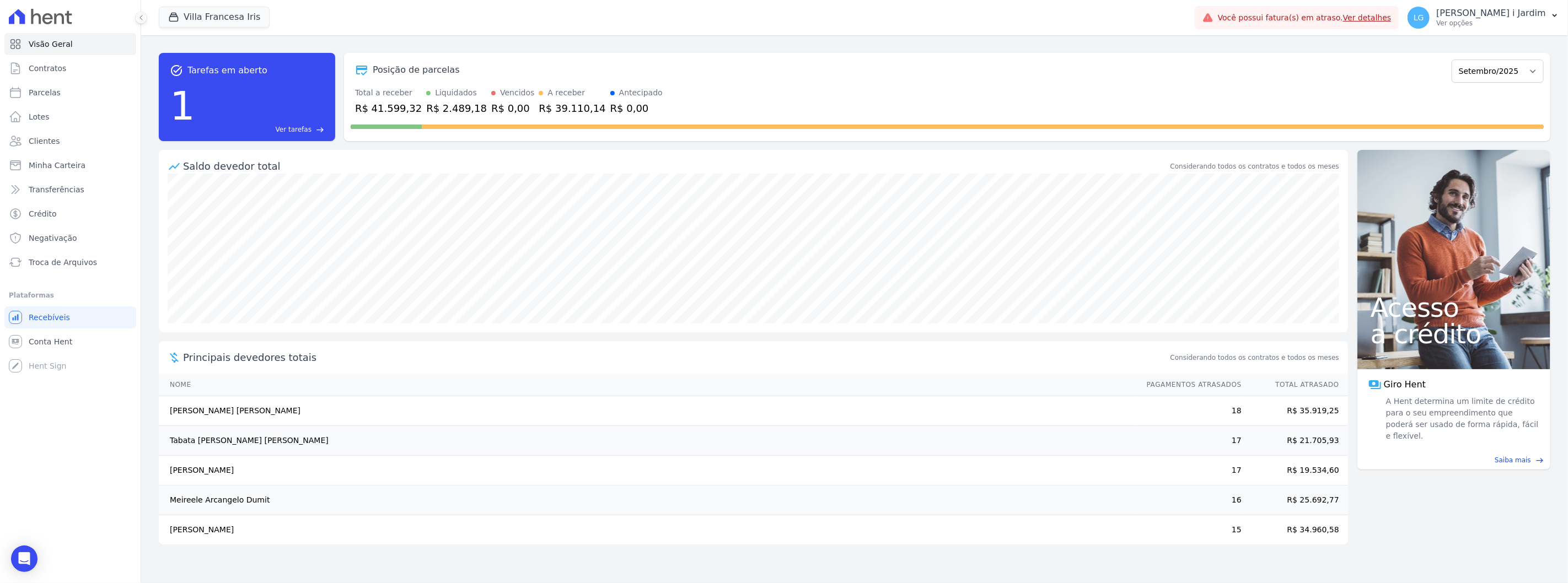
click at [370, 46] on div "task_alt Tarefas em aberto 1 Ver tarefas east Posição de parcelas Setembro/2023…" at bounding box center [855, 96] width 1392 height 106
click at [767, 44] on div "task_alt Tarefas em aberto 1 Ver tarefas east Posição de parcelas Setembro/2023…" at bounding box center [855, 96] width 1392 height 106
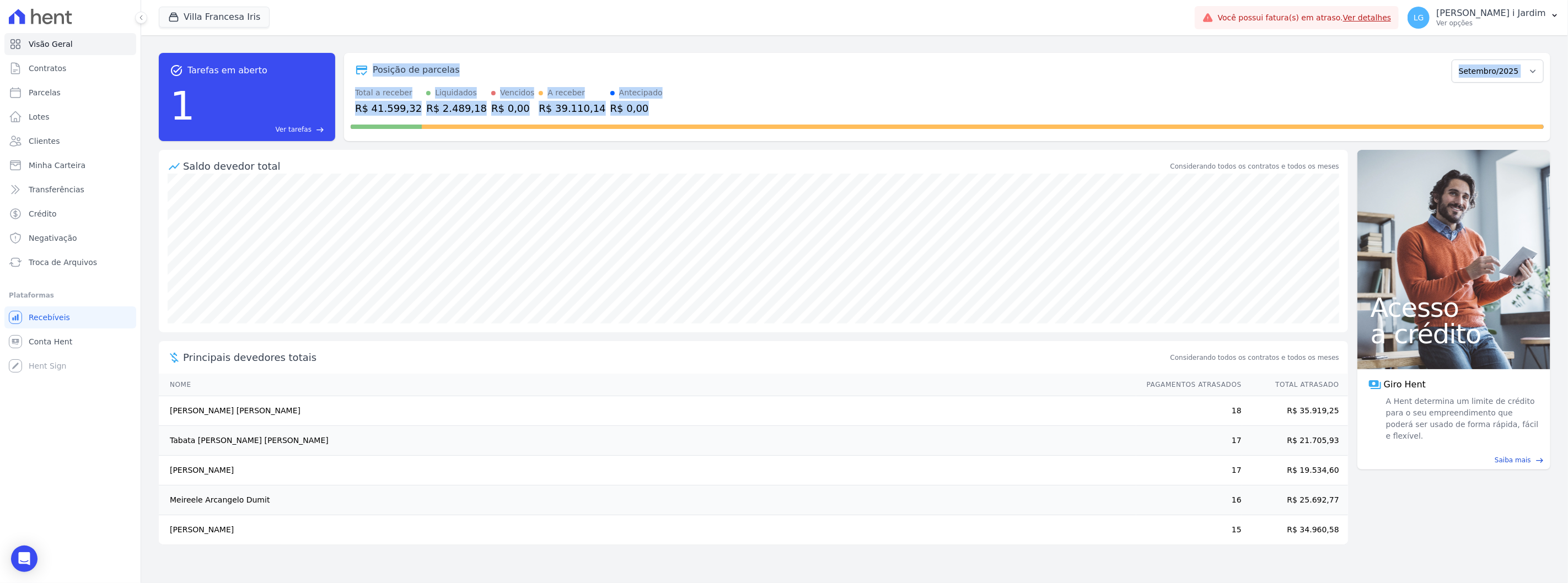
drag, startPoint x: 680, startPoint y: 111, endPoint x: 357, endPoint y: 42, distance: 330.3
click at [352, 37] on div "task_alt Tarefas em aberto 1 Ver tarefas east Posição de parcelas Setembro/2023…" at bounding box center [854, 309] width 1427 height 548
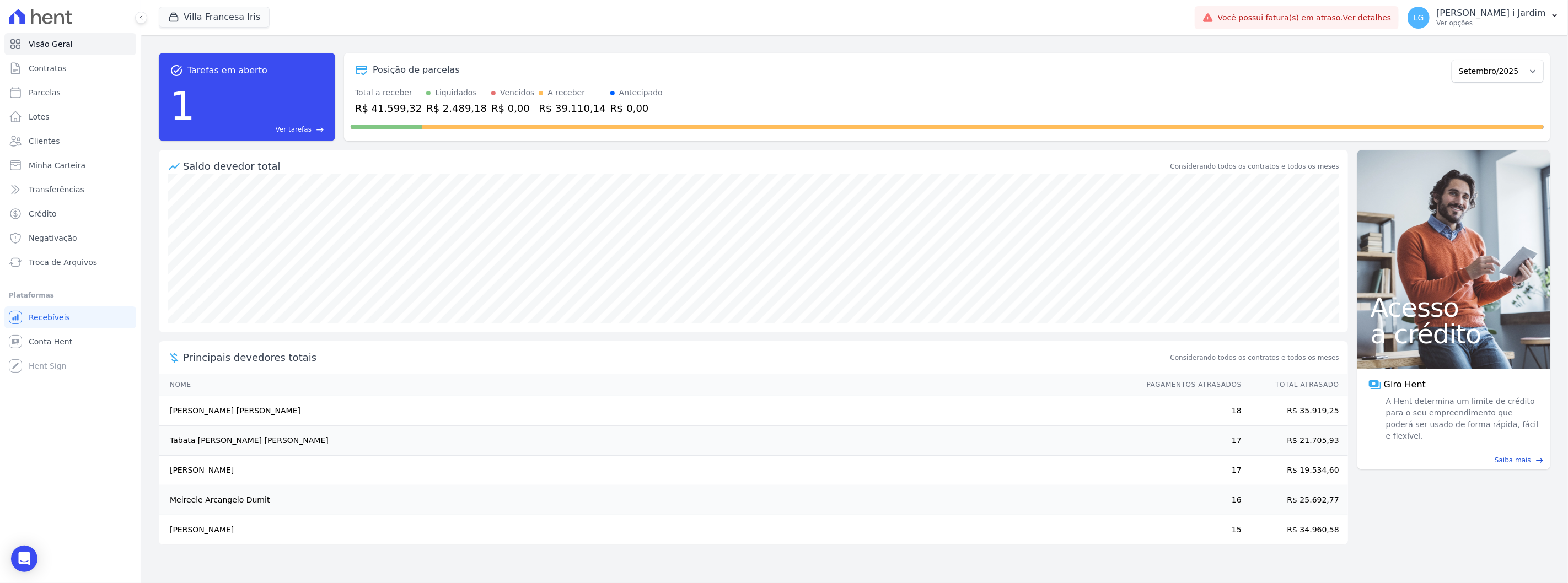
click at [360, 45] on div "task_alt Tarefas em aberto 1 Ver tarefas east Posição de parcelas Setembro/2023…" at bounding box center [855, 96] width 1392 height 106
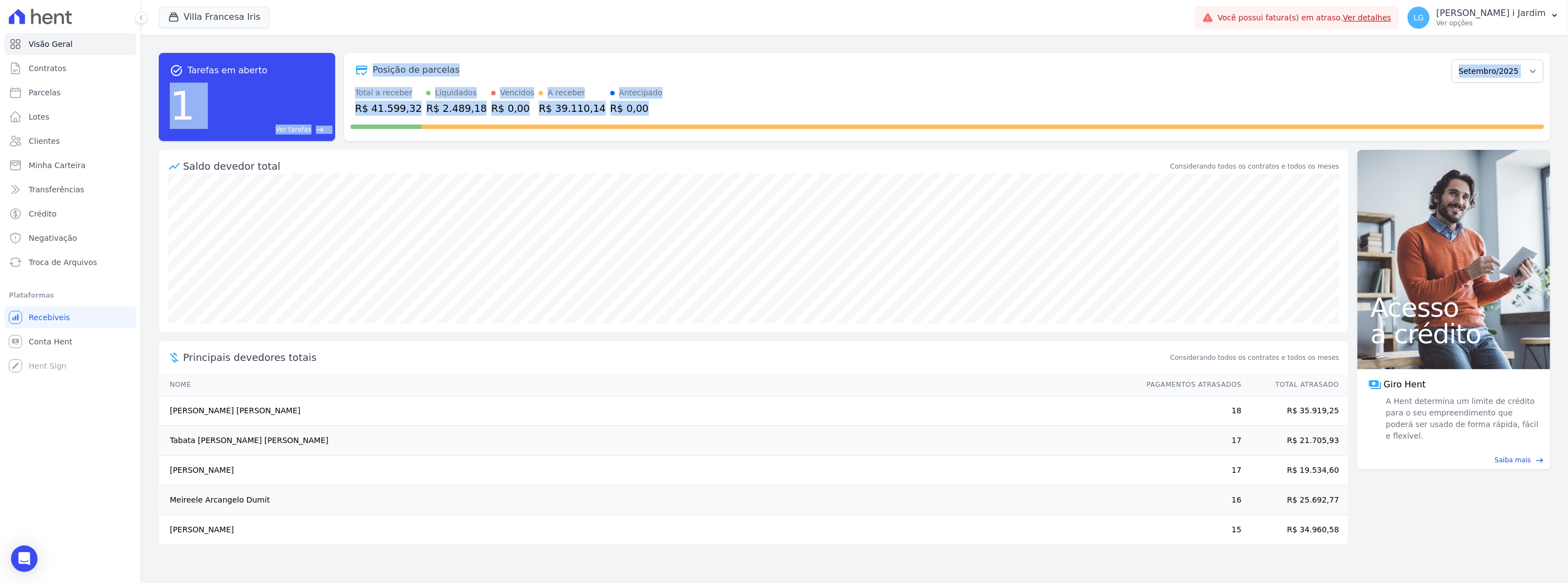
drag, startPoint x: 616, startPoint y: 109, endPoint x: 292, endPoint y: 74, distance: 325.9
click at [292, 74] on div "task_alt Tarefas em aberto 1 Ver tarefas east Posição de parcelas Setembro/2023…" at bounding box center [855, 97] width 1392 height 88
click at [368, 55] on div "Posição de parcelas Setembro/2023 Outubro/2023 Novembro/2023 Dezembro/[GEOGRAPH…" at bounding box center [947, 97] width 1207 height 88
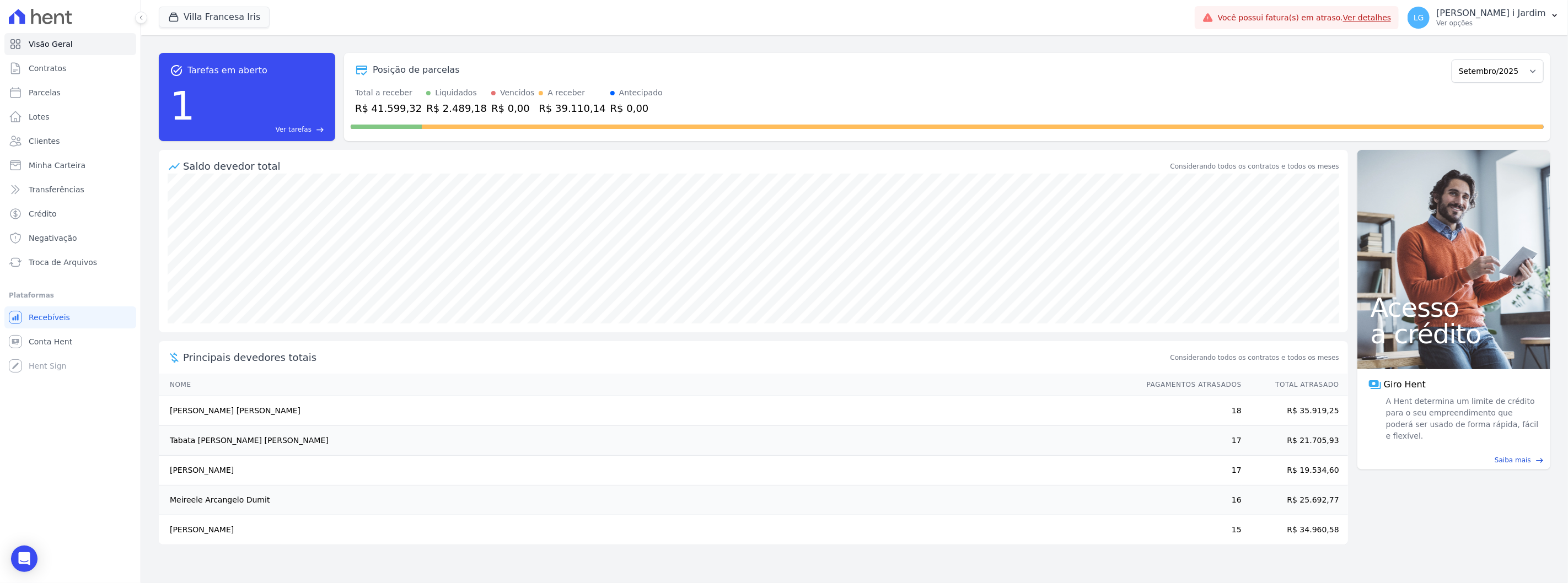
click at [367, 31] on div "Villa Francesa Iris Trapisa Engenharia Acaiá Residencial Icatu Residencial PORT…" at bounding box center [674, 17] width 1032 height 37
click at [447, 3] on div "Villa Francesa Iris Trapisa Engenharia Acaiá Residencial Icatu Residencial PORT…" at bounding box center [674, 17] width 1032 height 37
click at [877, 145] on div "task_alt Tarefas em aberto 1 Ver tarefas east Posição de parcelas Setembro/2023…" at bounding box center [855, 96] width 1392 height 106
click at [64, 92] on link "Parcelas" at bounding box center [70, 92] width 132 height 22
select select
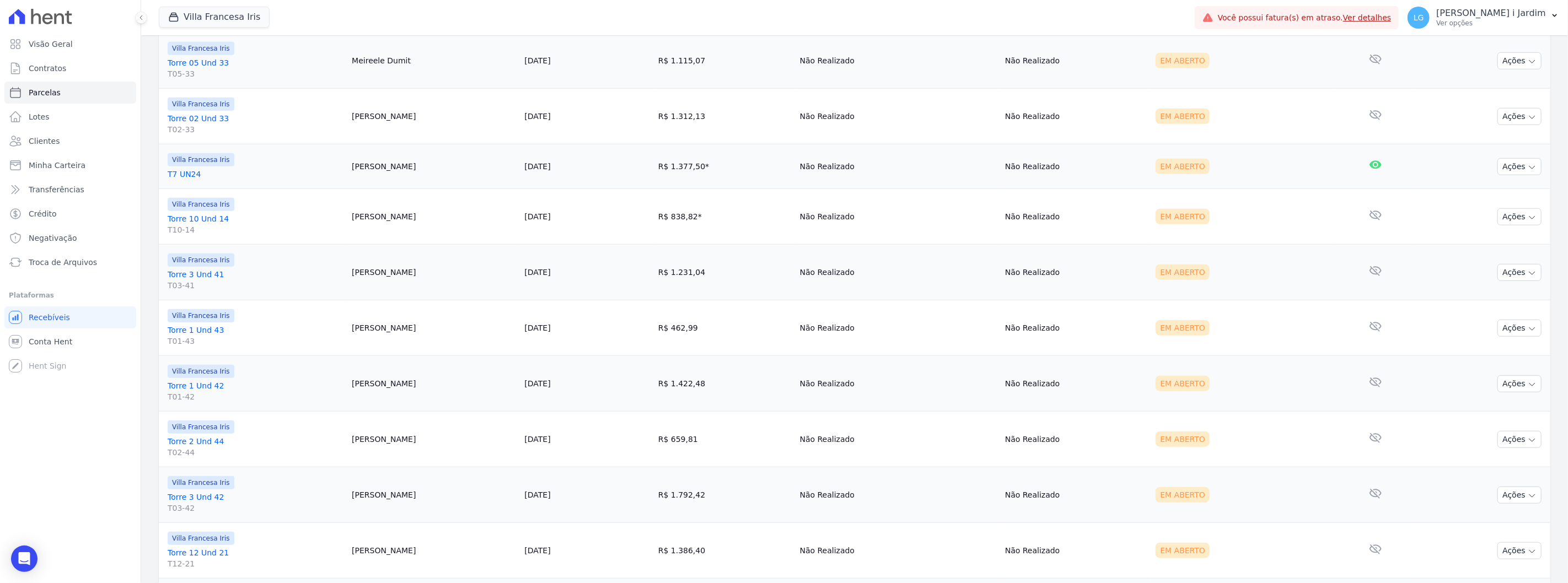
scroll to position [1163, 0]
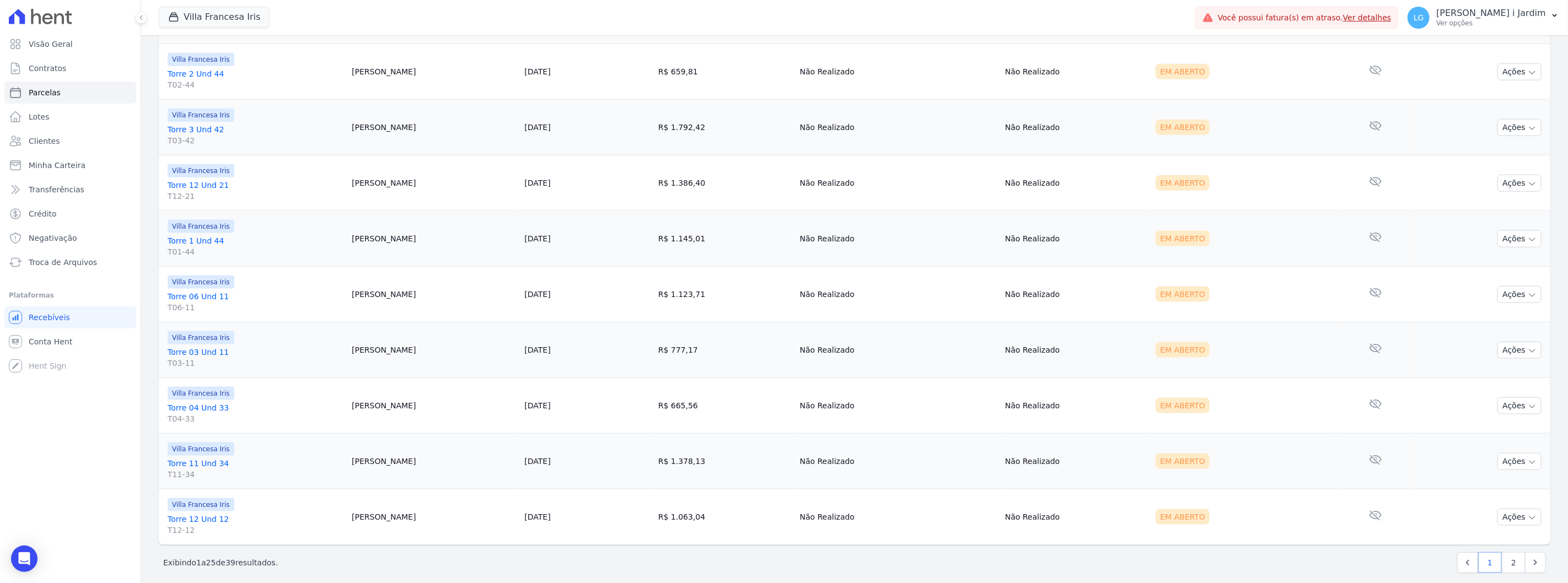
click at [579, 70] on td "[DATE]" at bounding box center [587, 71] width 134 height 55
